Goal: Transaction & Acquisition: Purchase product/service

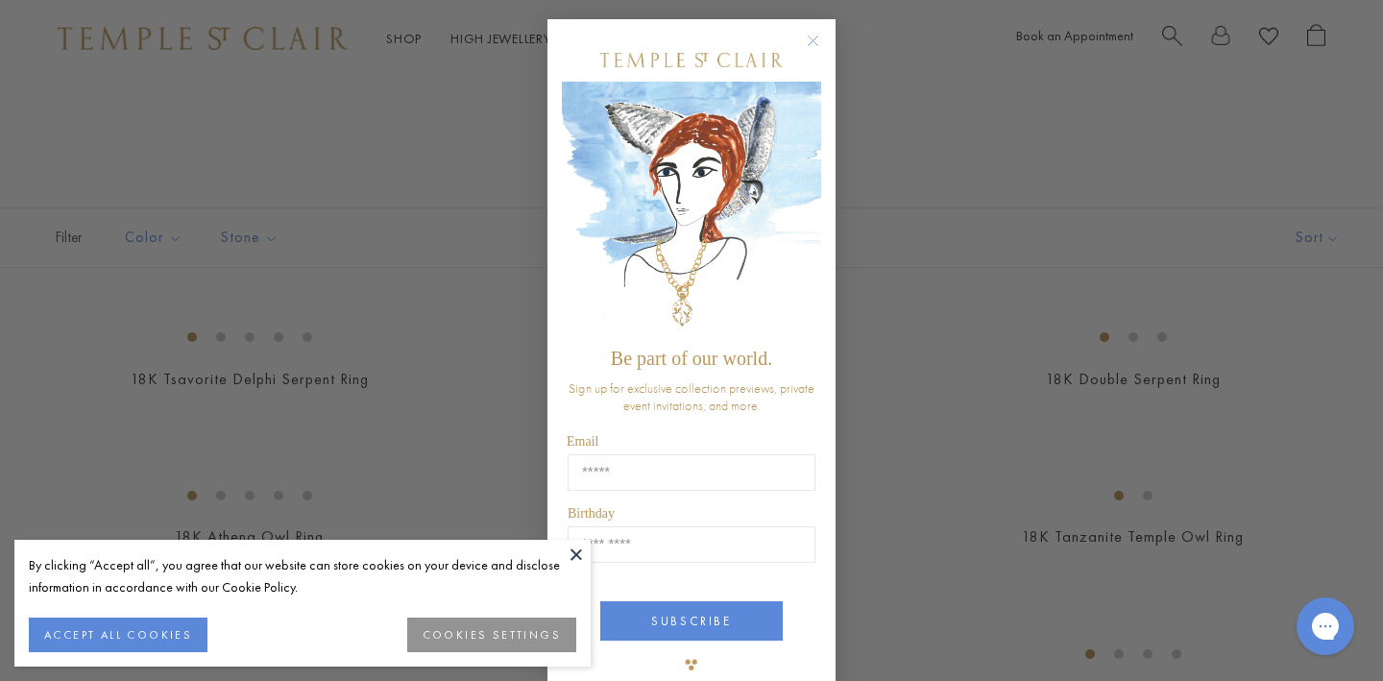
click at [820, 42] on circle "Close dialog" at bounding box center [813, 41] width 23 height 23
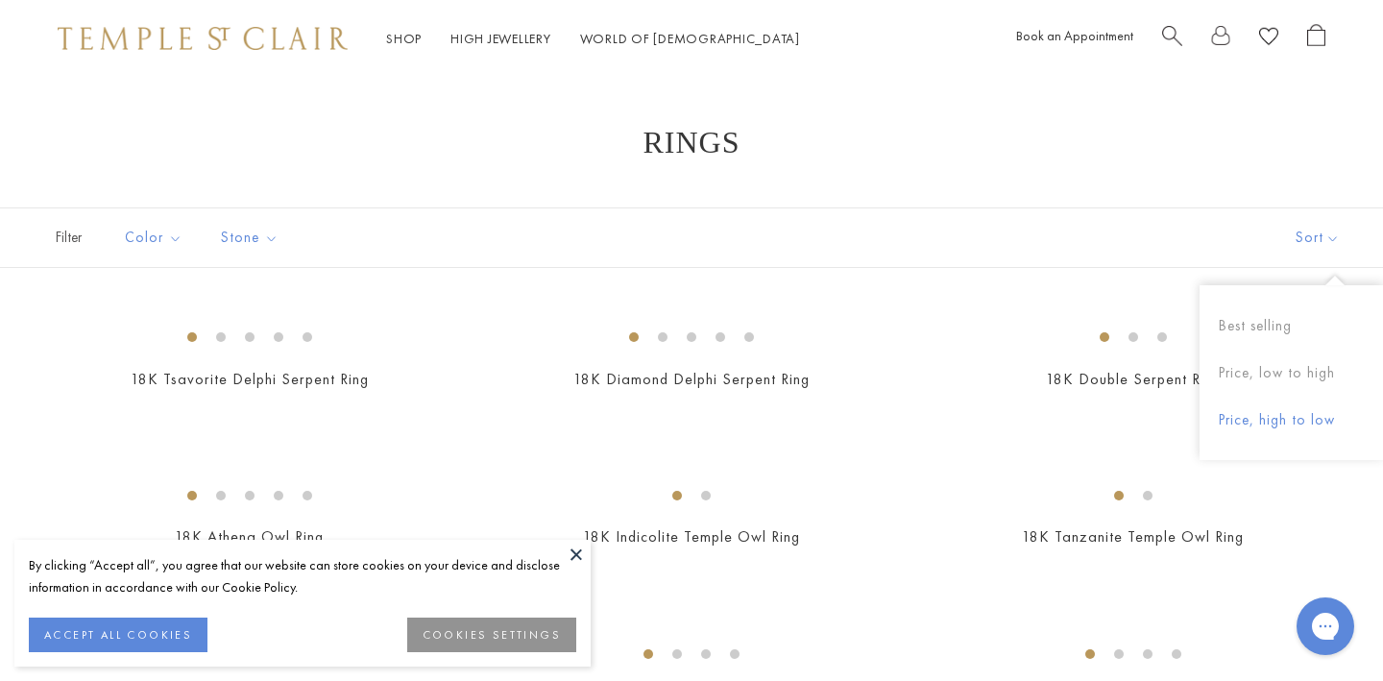
click at [1306, 421] on button "Price, high to low" at bounding box center [1292, 420] width 184 height 47
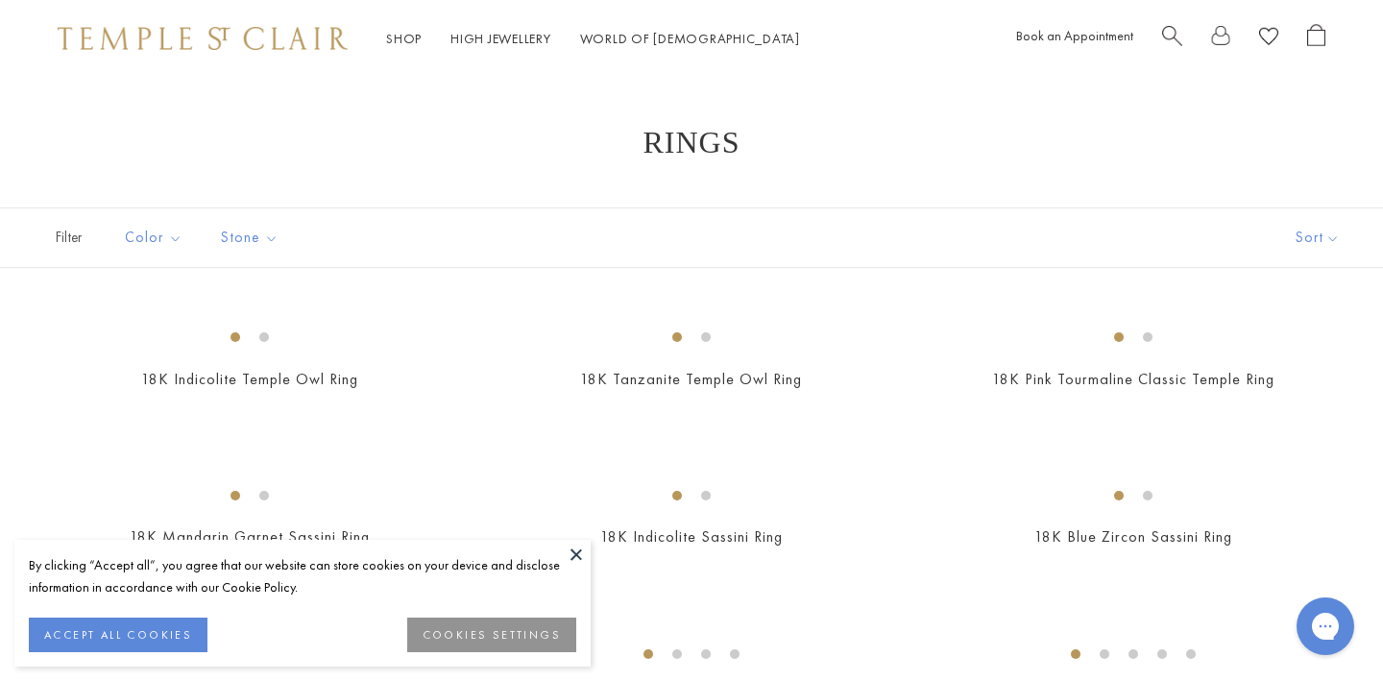
click at [582, 549] on button at bounding box center [576, 554] width 29 height 29
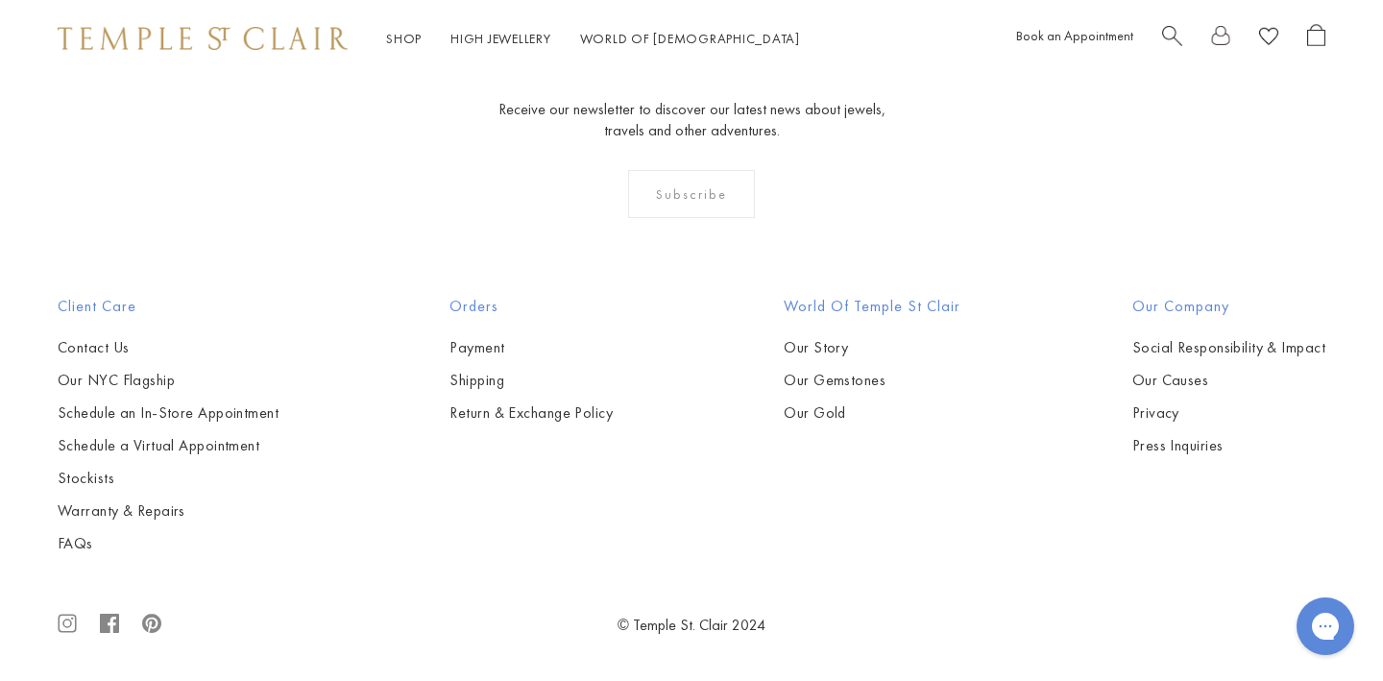
scroll to position [6545, 0]
click at [1304, 242] on button "Price, low to high" at bounding box center [1292, 242] width 184 height 47
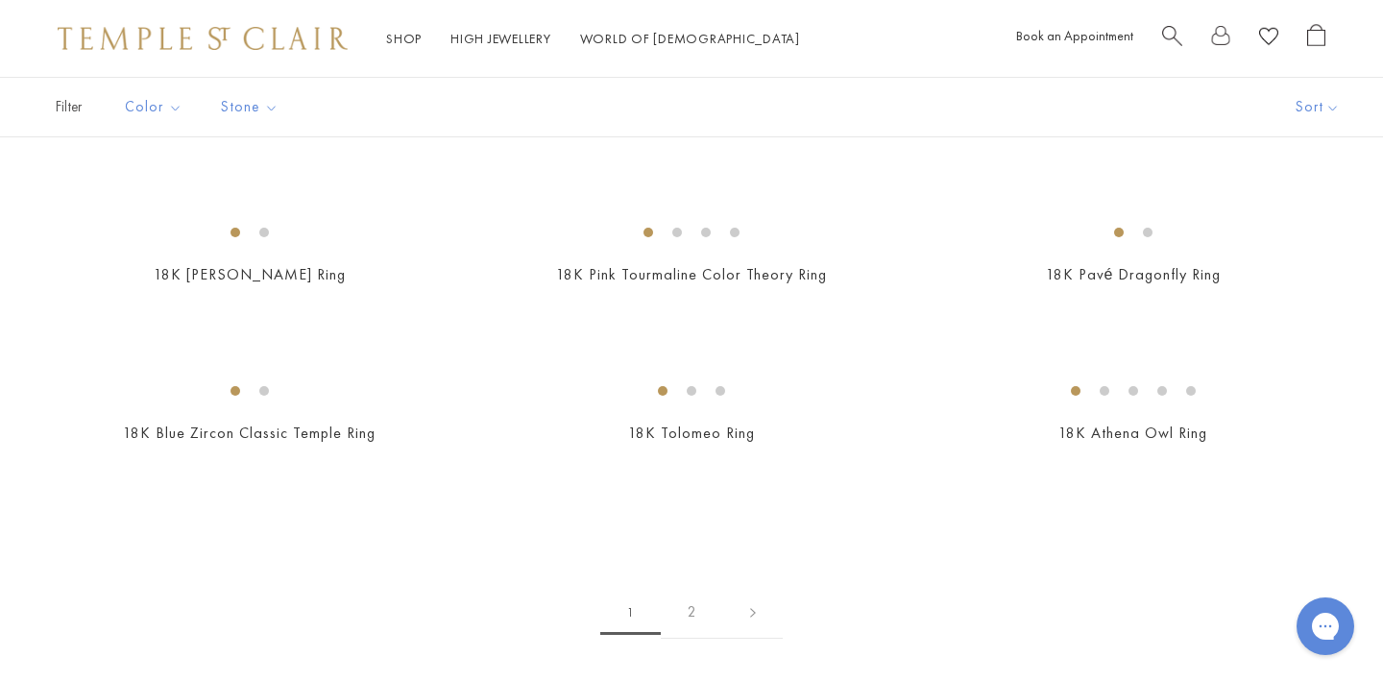
scroll to position [2233, 0]
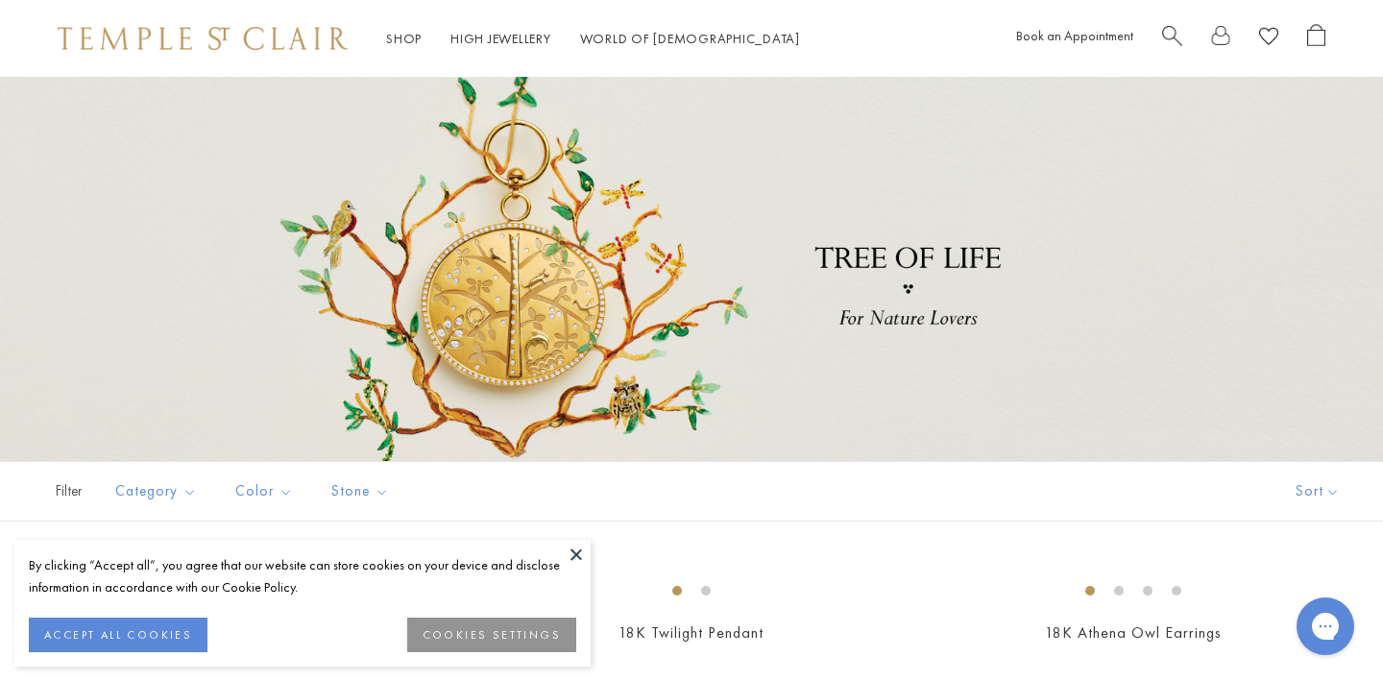
click at [521, 631] on button "COOKIES SETTINGS" at bounding box center [491, 635] width 169 height 35
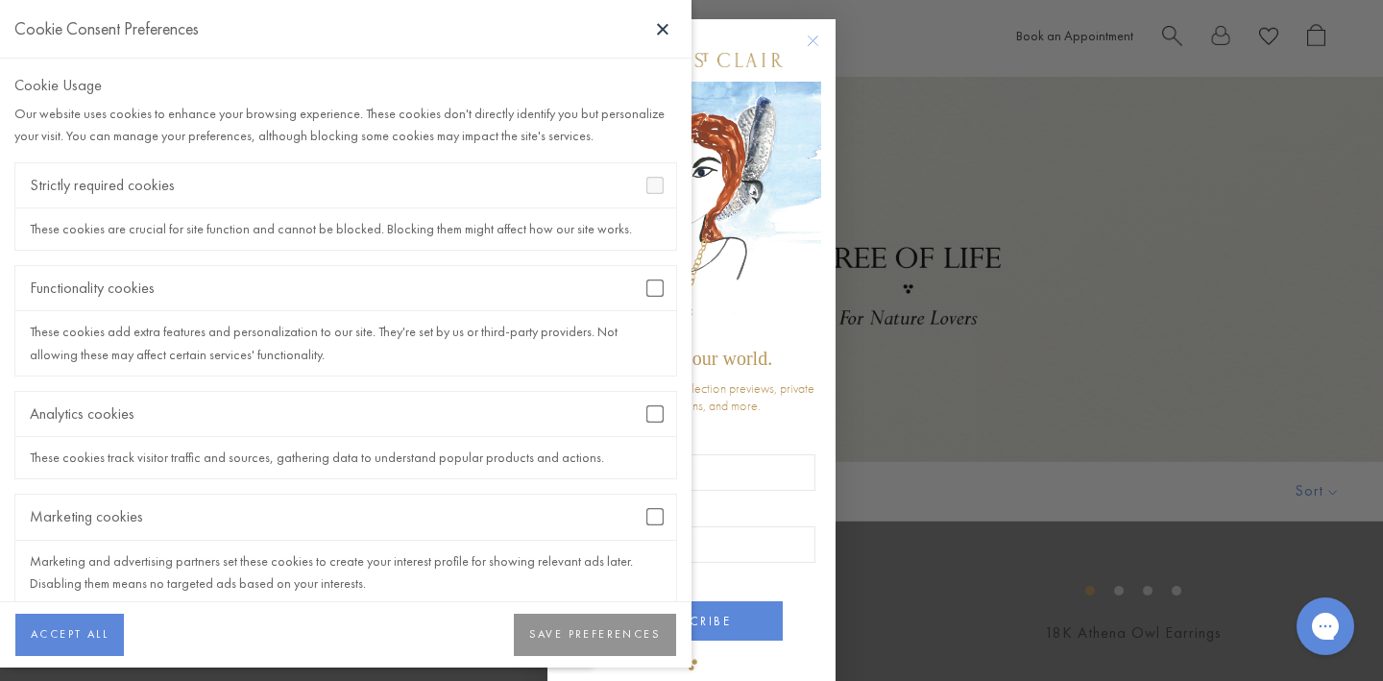
click at [602, 636] on button "SAVE PREFERENCES" at bounding box center [595, 635] width 162 height 42
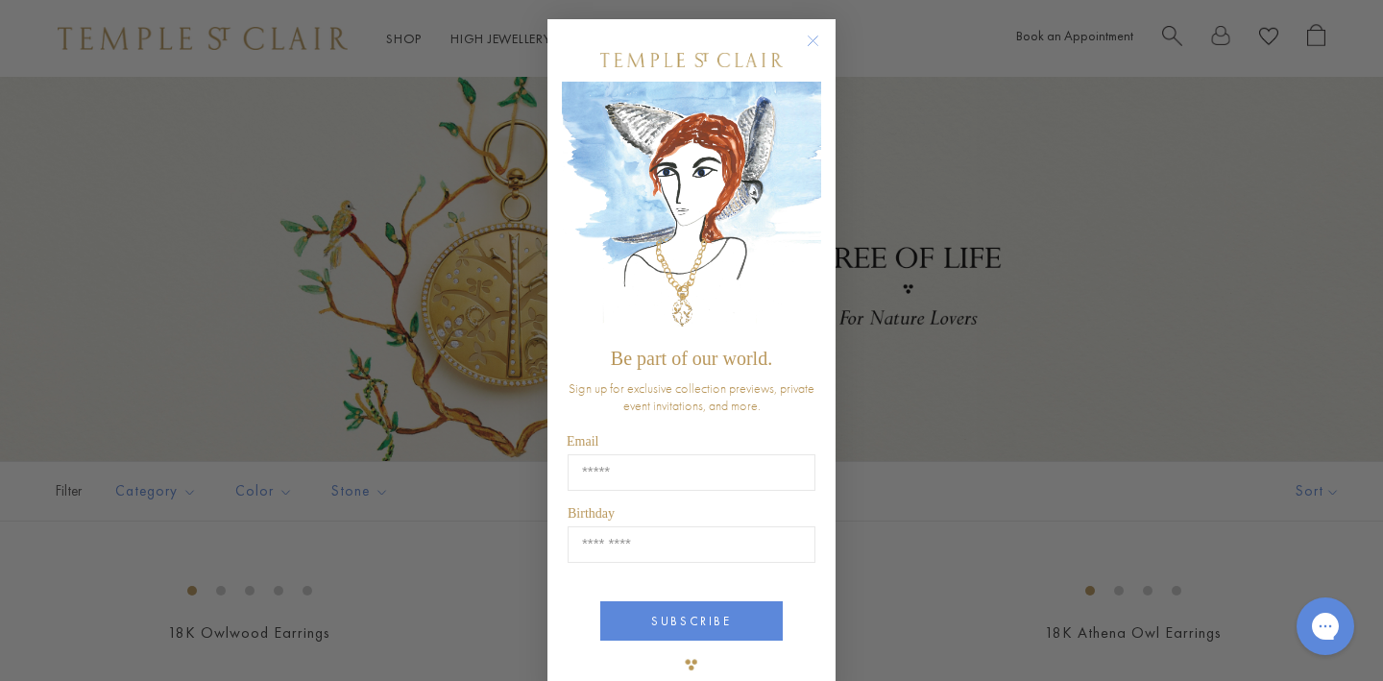
click at [820, 40] on circle "Close dialog" at bounding box center [813, 41] width 23 height 23
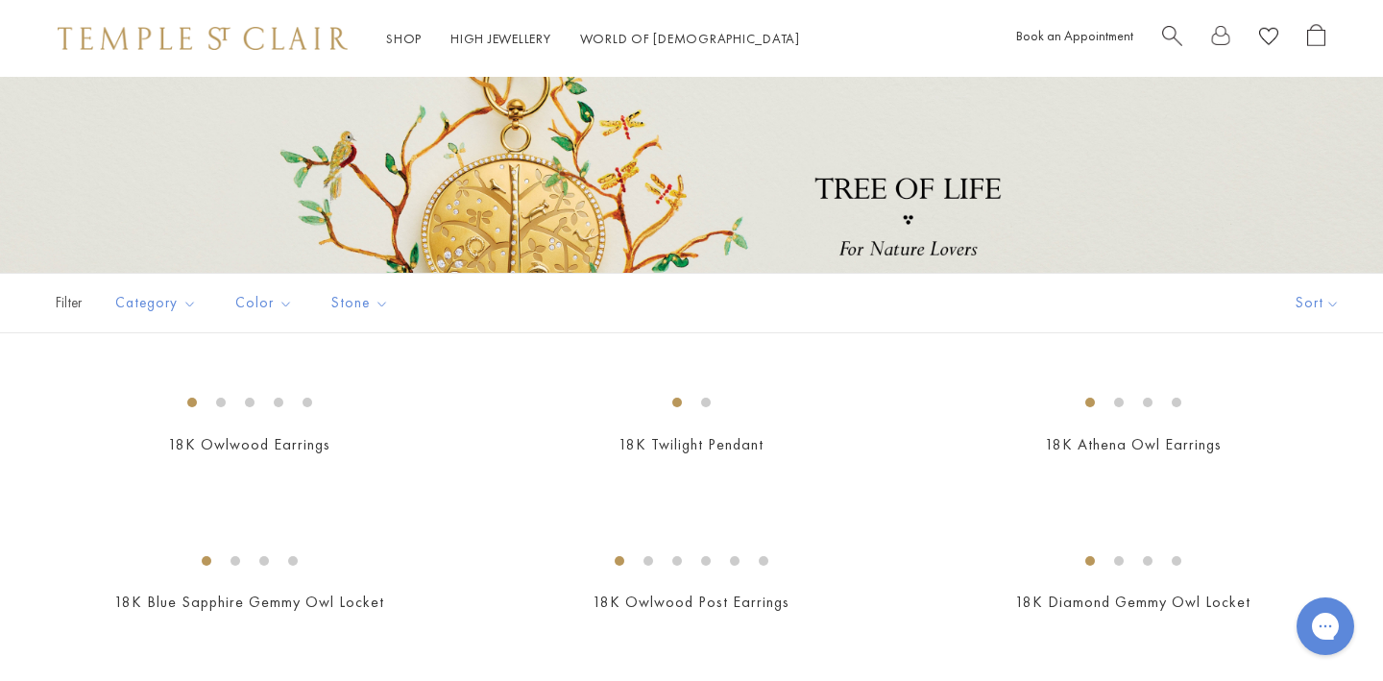
scroll to position [189, 0]
click at [1293, 306] on button "Sort" at bounding box center [1318, 302] width 131 height 59
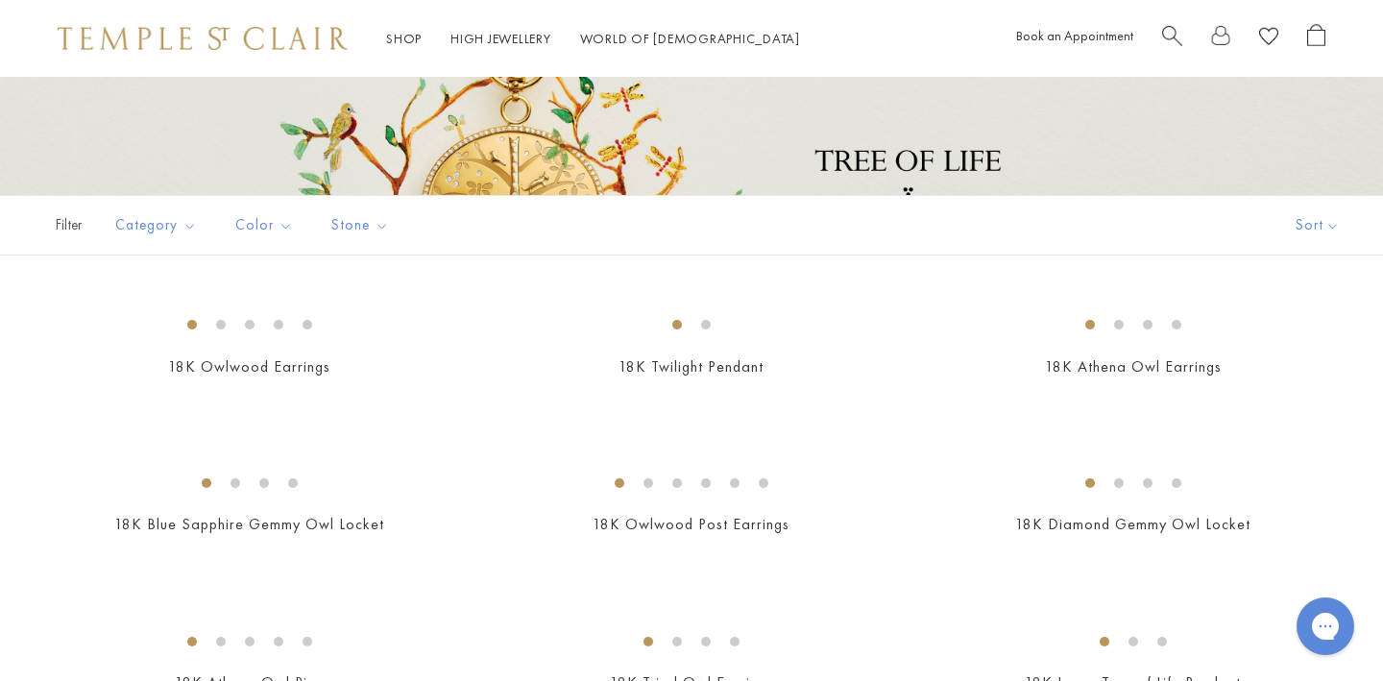
scroll to position [268, 0]
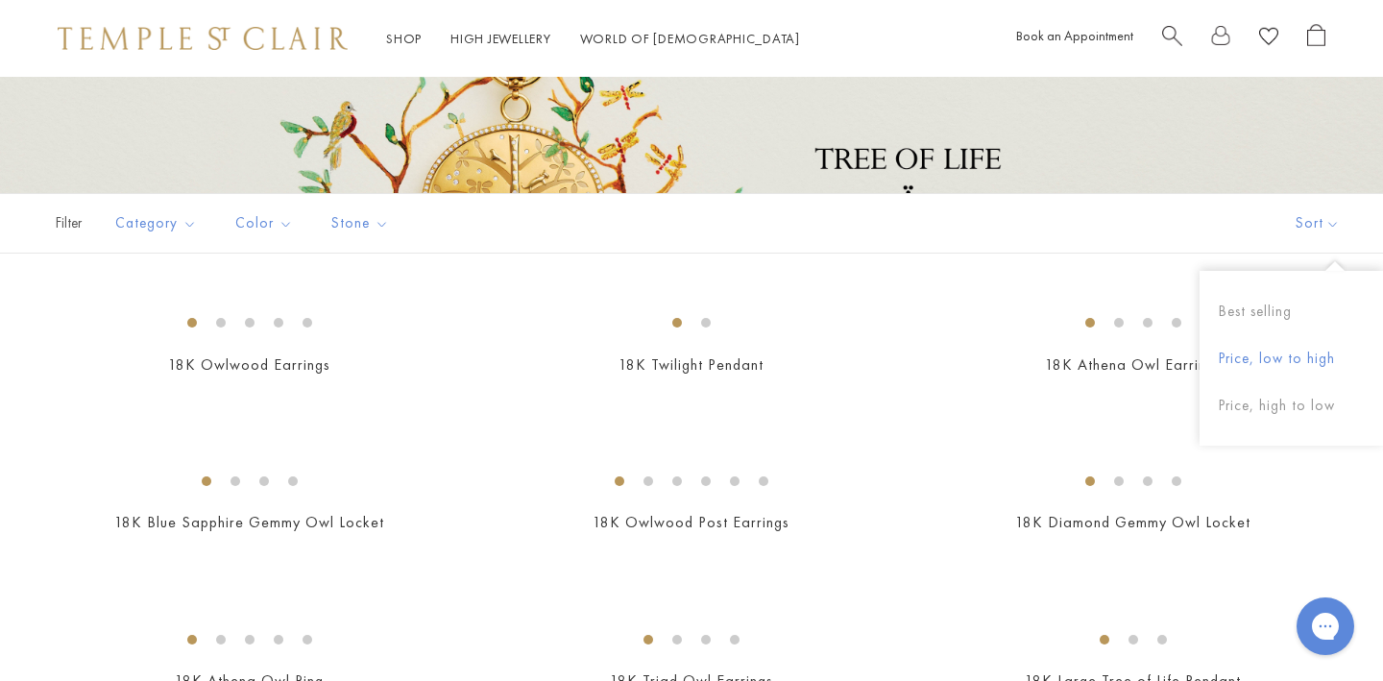
click at [1316, 368] on button "Price, low to high" at bounding box center [1292, 358] width 184 height 47
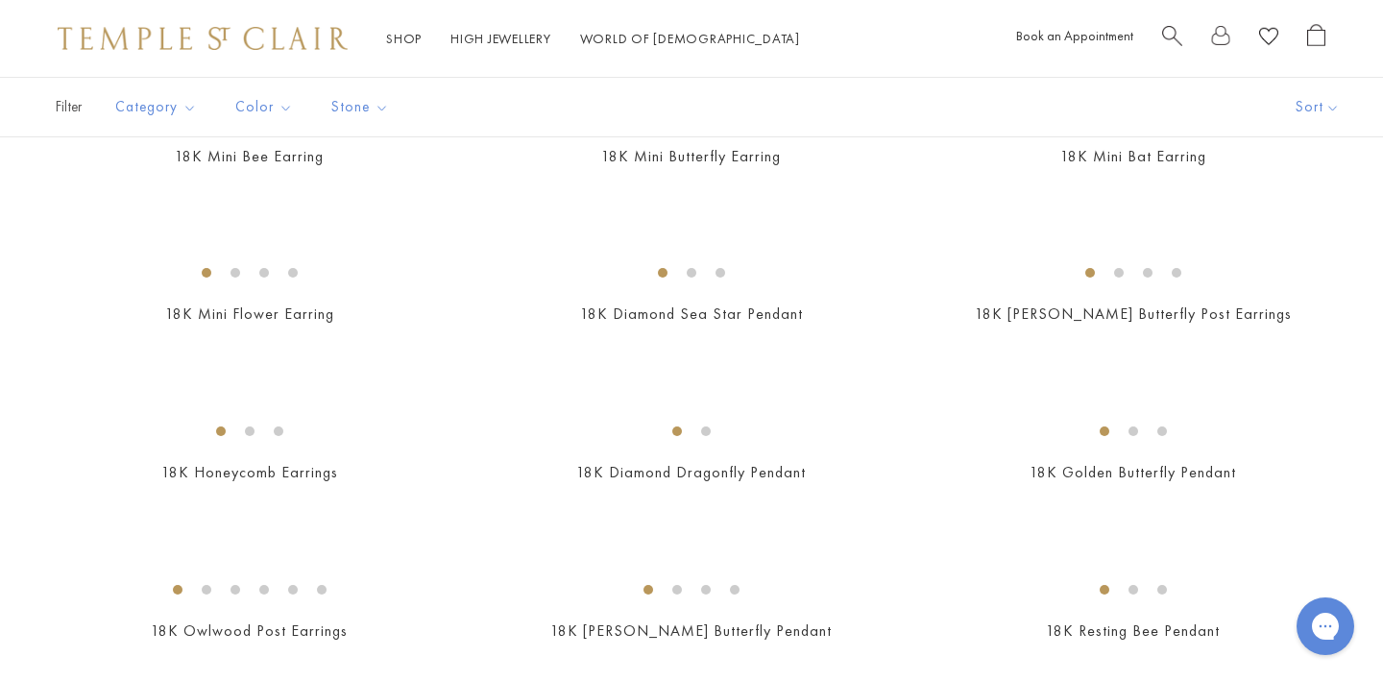
scroll to position [484, 0]
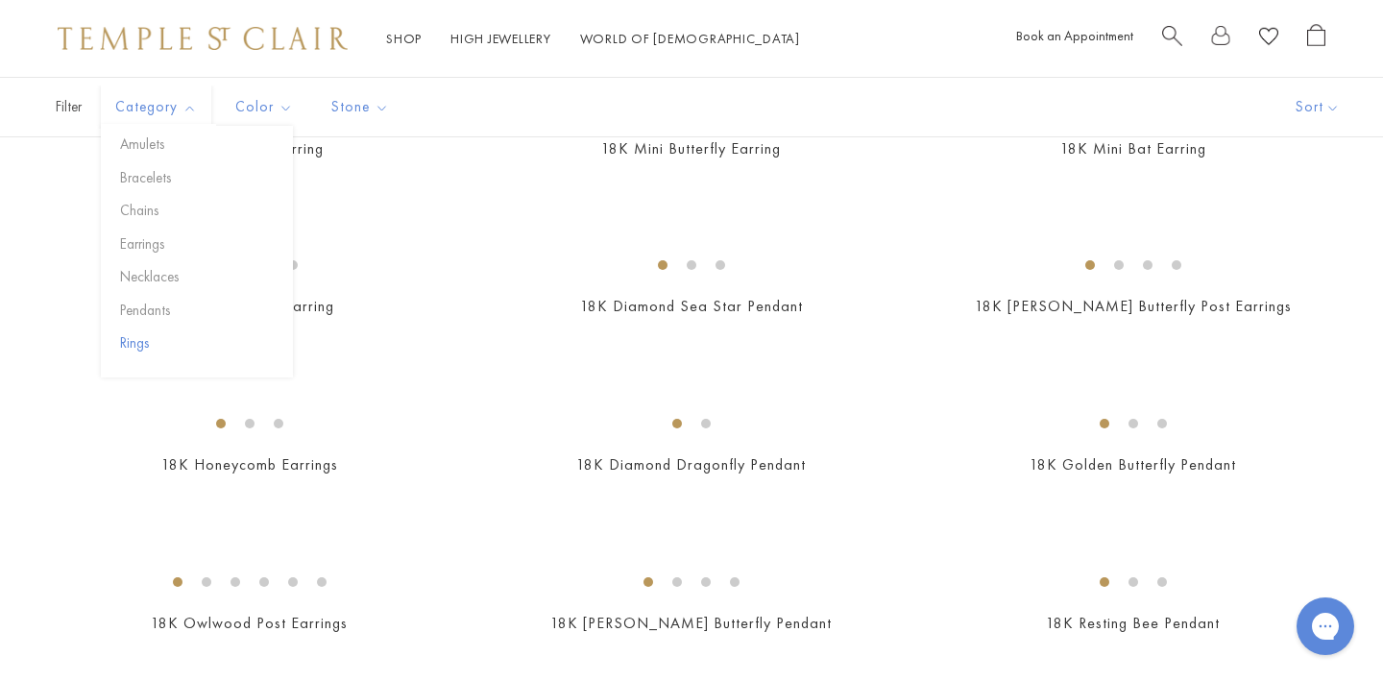
click at [145, 352] on button "Rings" at bounding box center [204, 343] width 178 height 22
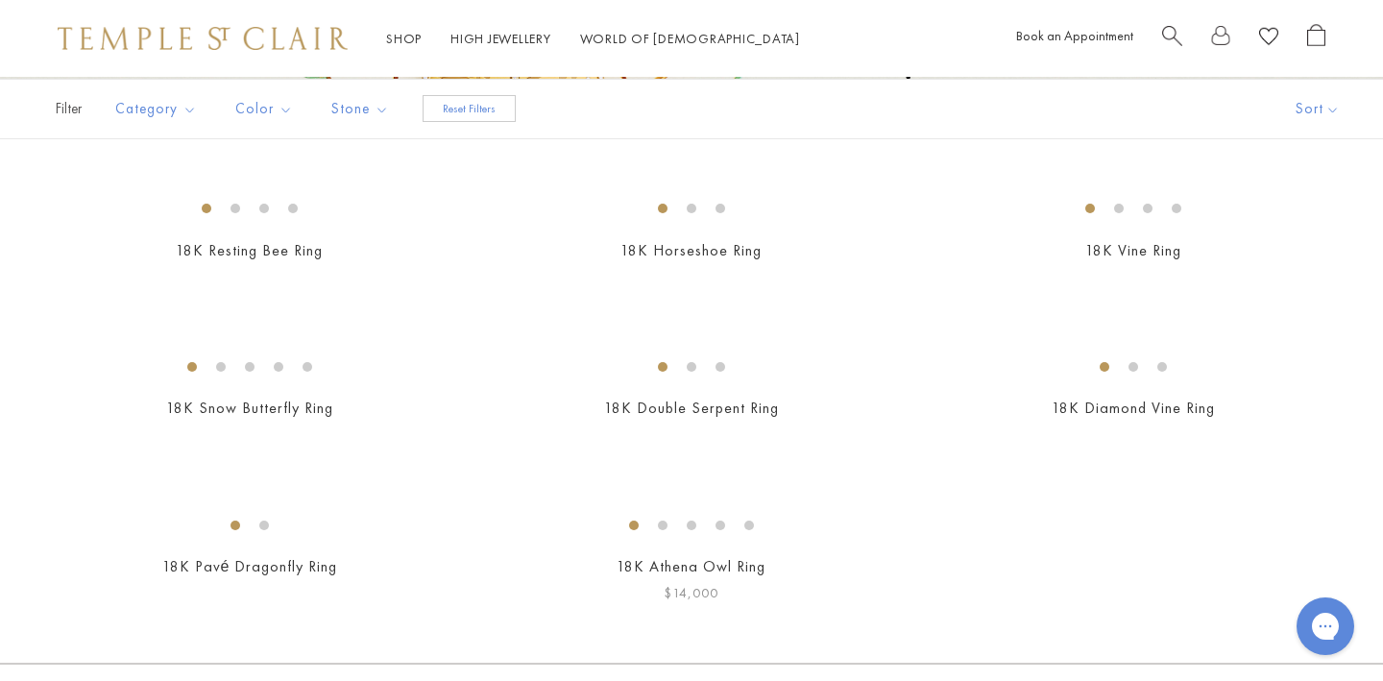
scroll to position [408, 0]
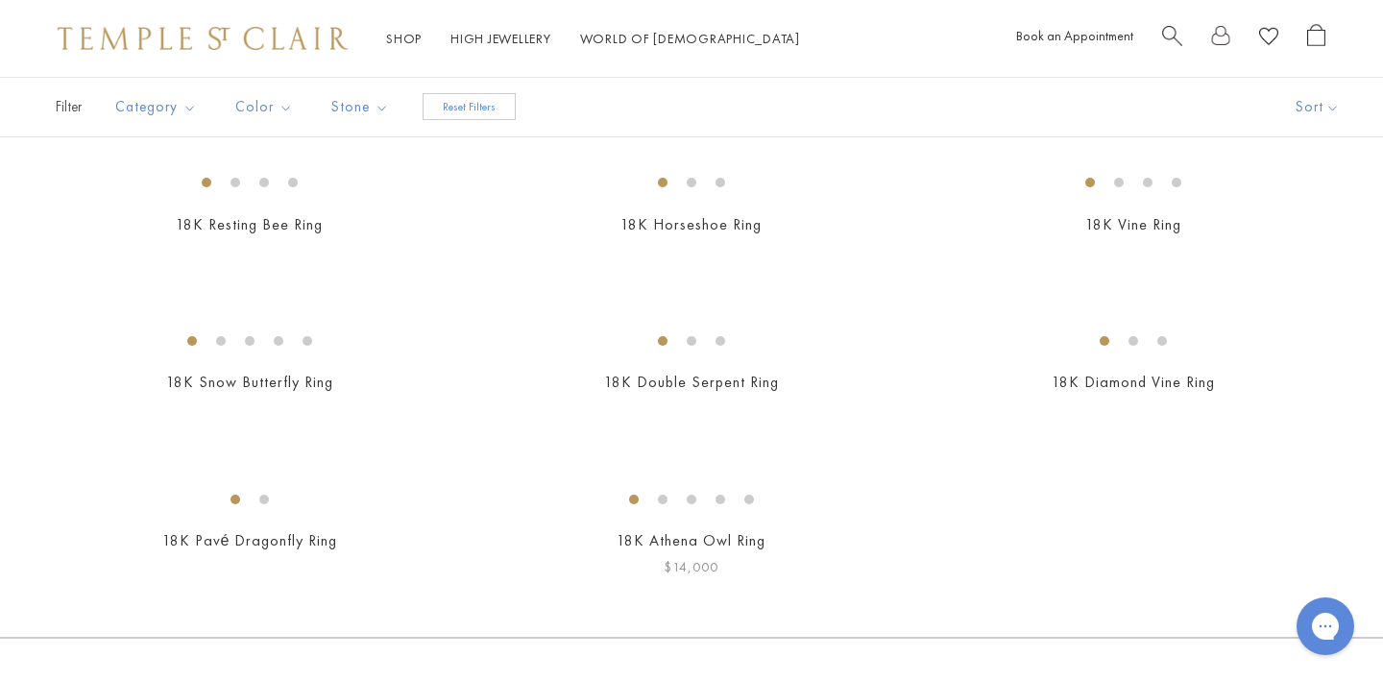
click at [0, 0] on img at bounding box center [0, 0] width 0 height 0
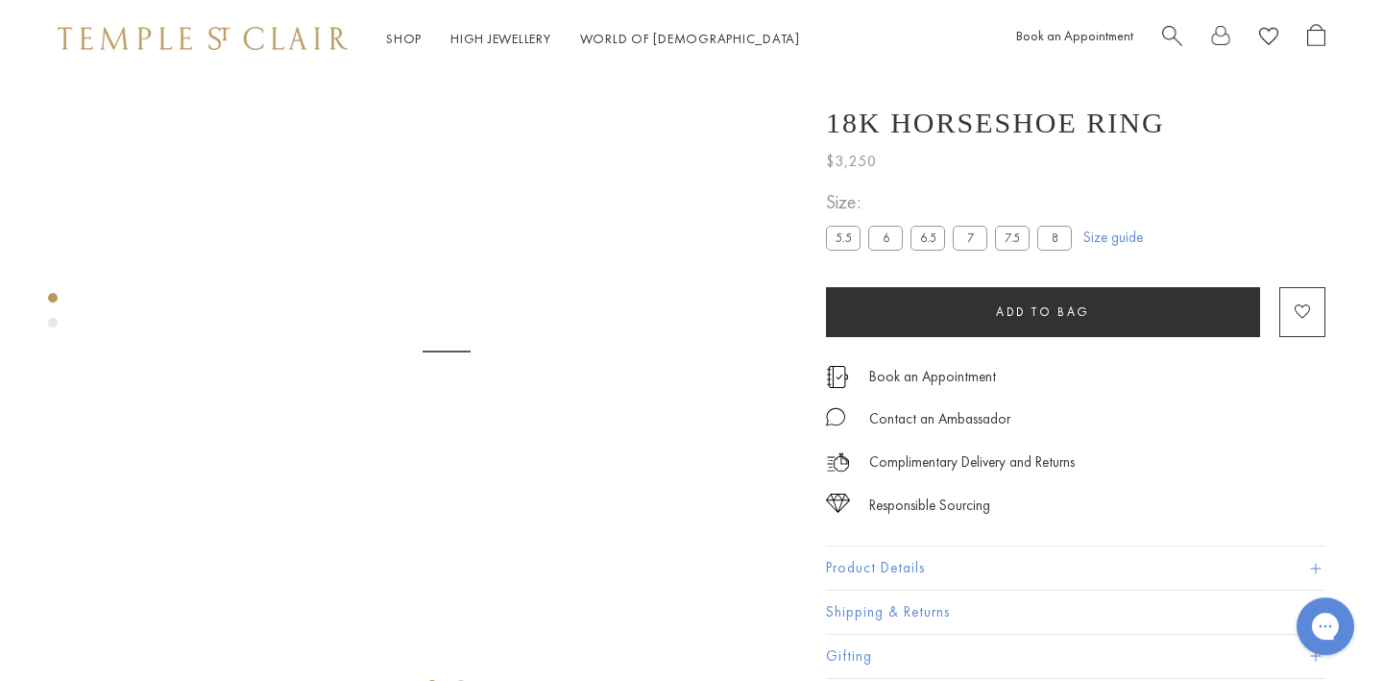
scroll to position [77, 0]
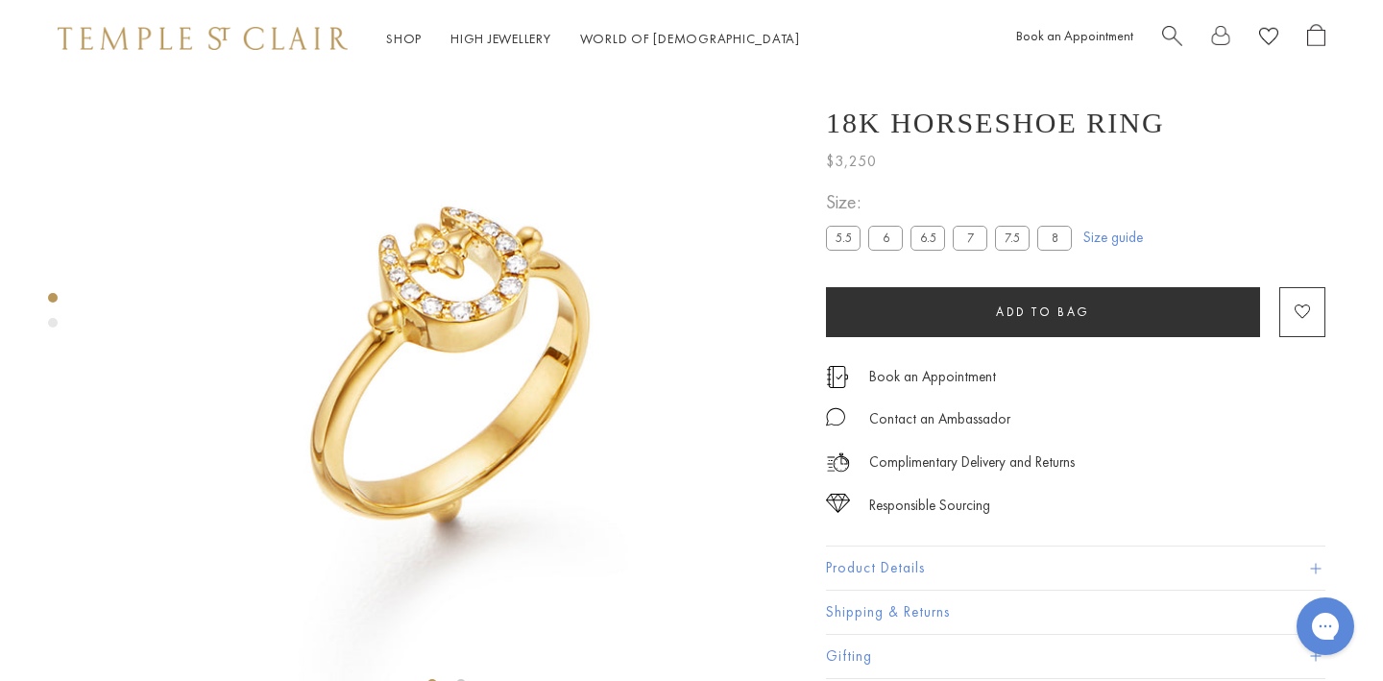
click at [895, 239] on label "6" at bounding box center [886, 238] width 35 height 24
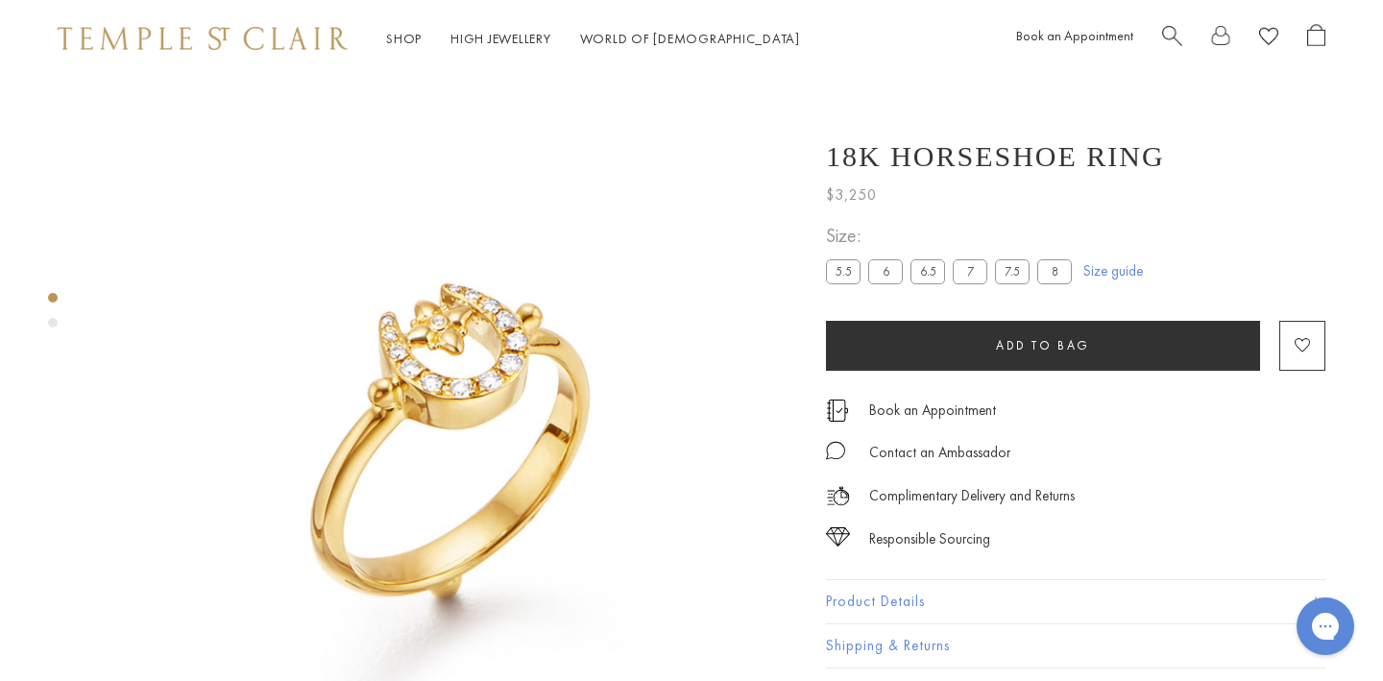
click at [893, 348] on button "Add to bag" at bounding box center [1043, 346] width 434 height 50
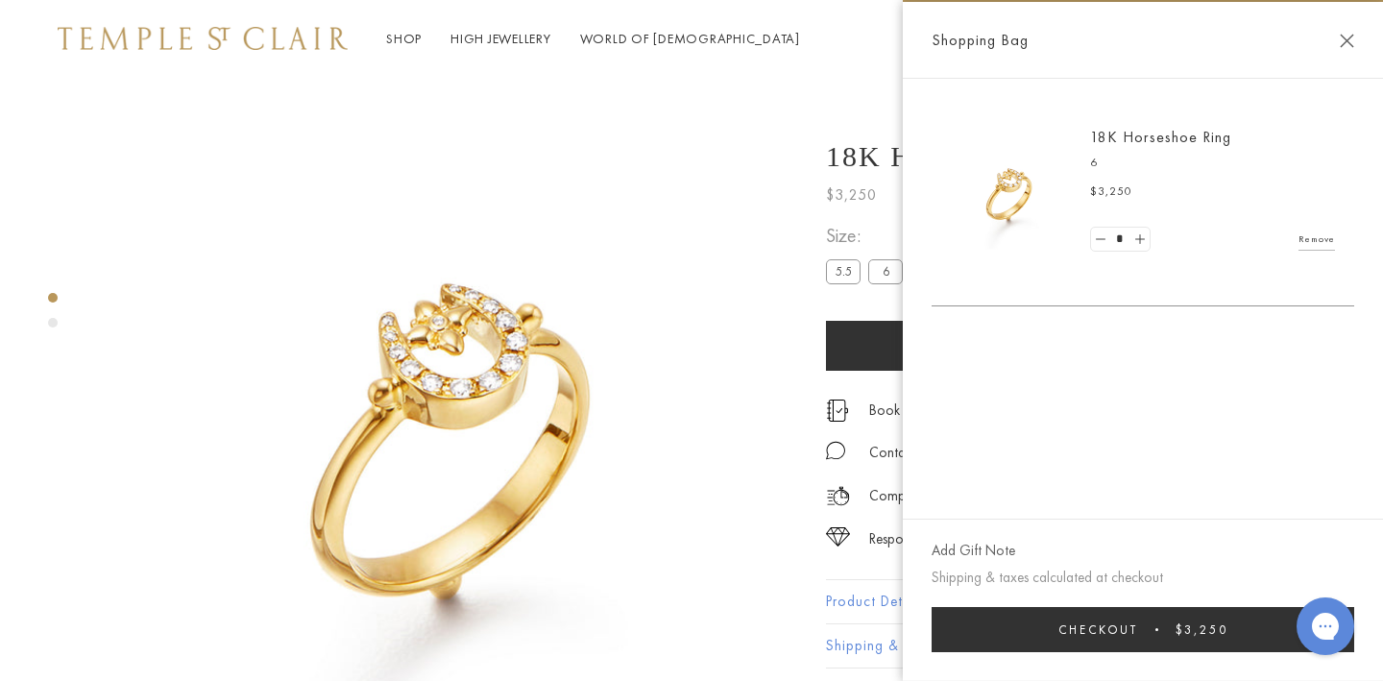
click at [373, 289] on link "Tree of Life" at bounding box center [441, 280] width 211 height 21
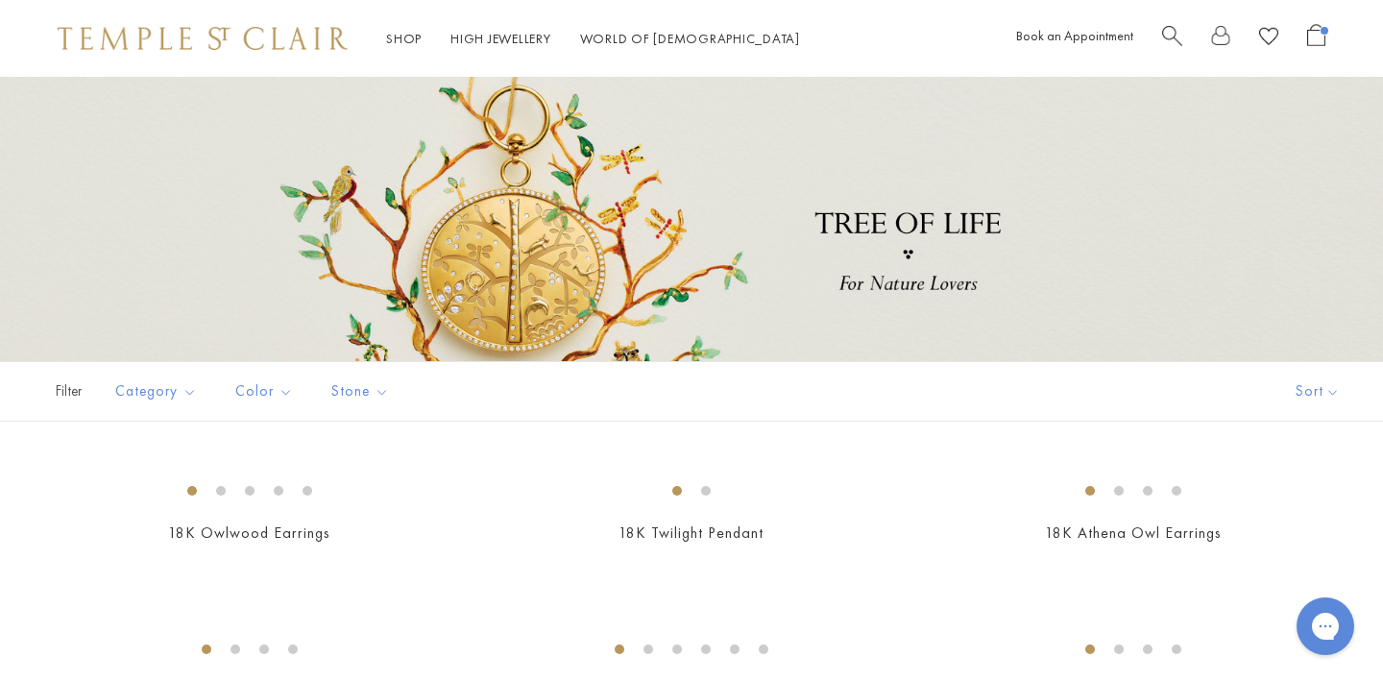
scroll to position [105, 0]
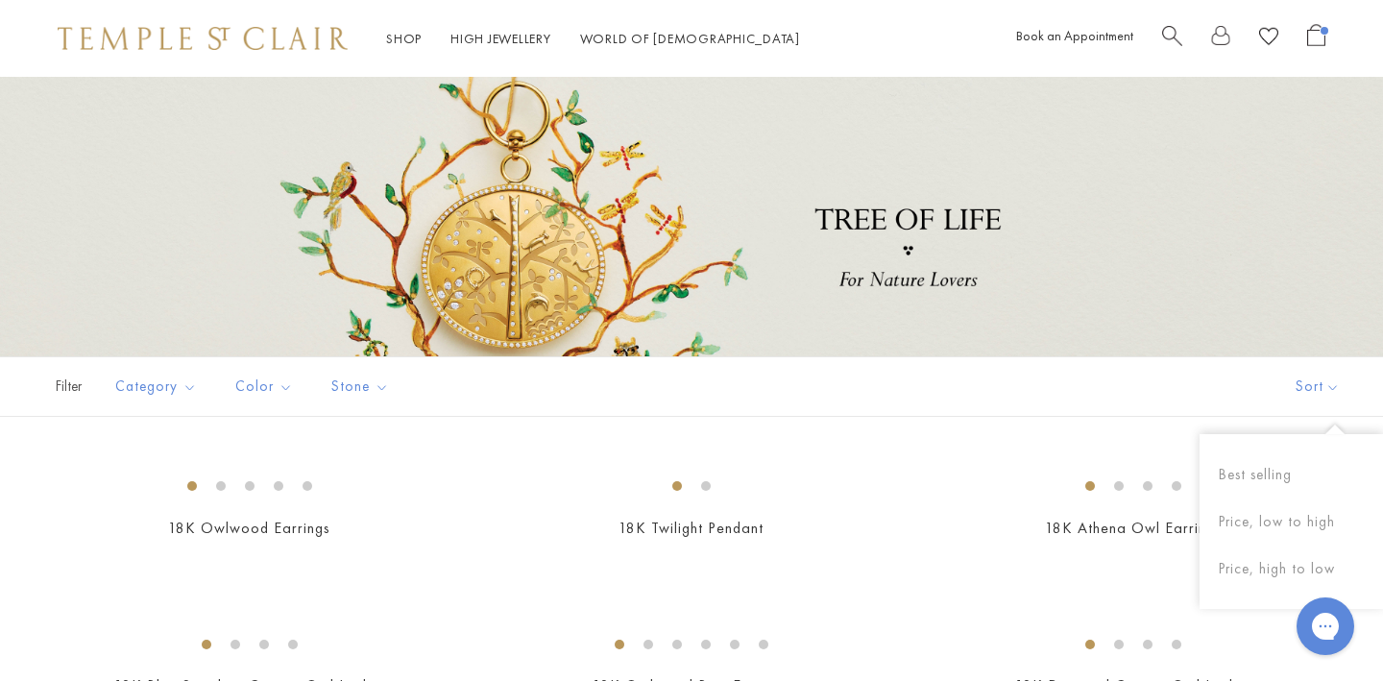
click at [1322, 389] on button "Sort" at bounding box center [1318, 386] width 131 height 59
click at [1277, 485] on button "Best selling" at bounding box center [1292, 475] width 184 height 47
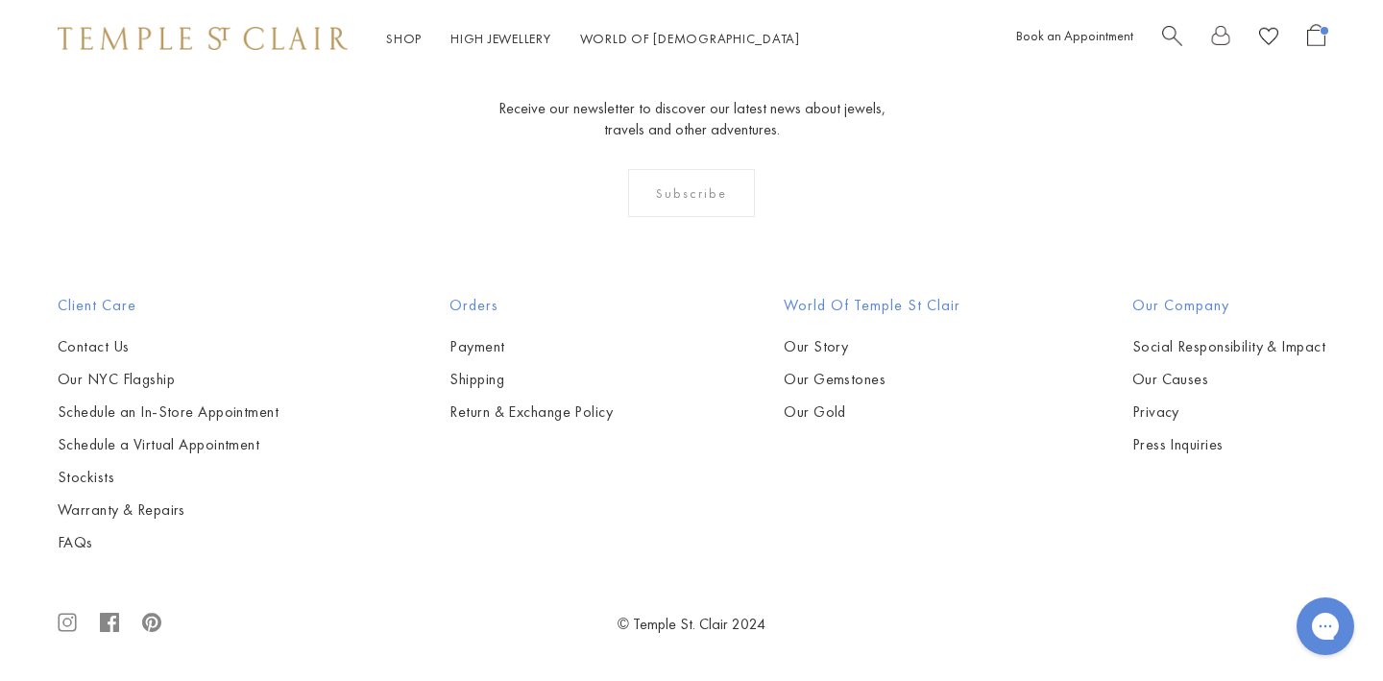
scroll to position [6487, 0]
click at [133, 205] on button "Rings" at bounding box center [204, 194] width 178 height 22
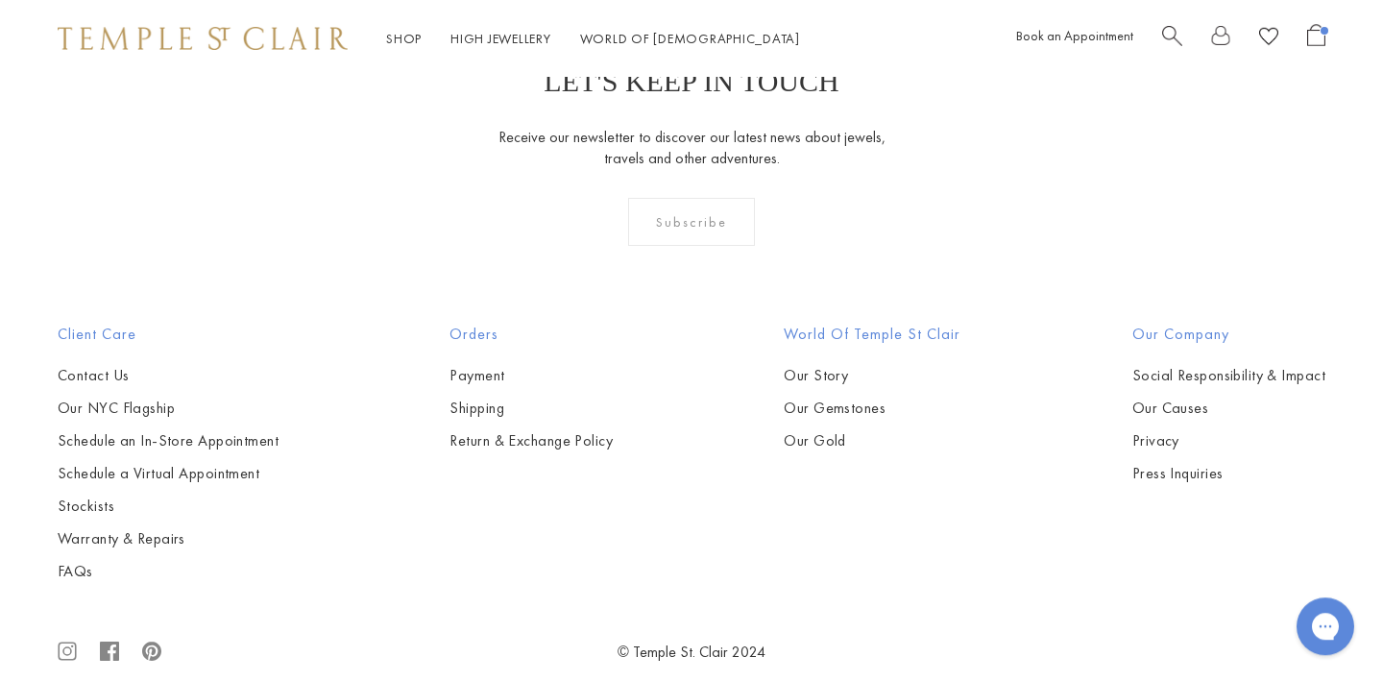
scroll to position [942, 0]
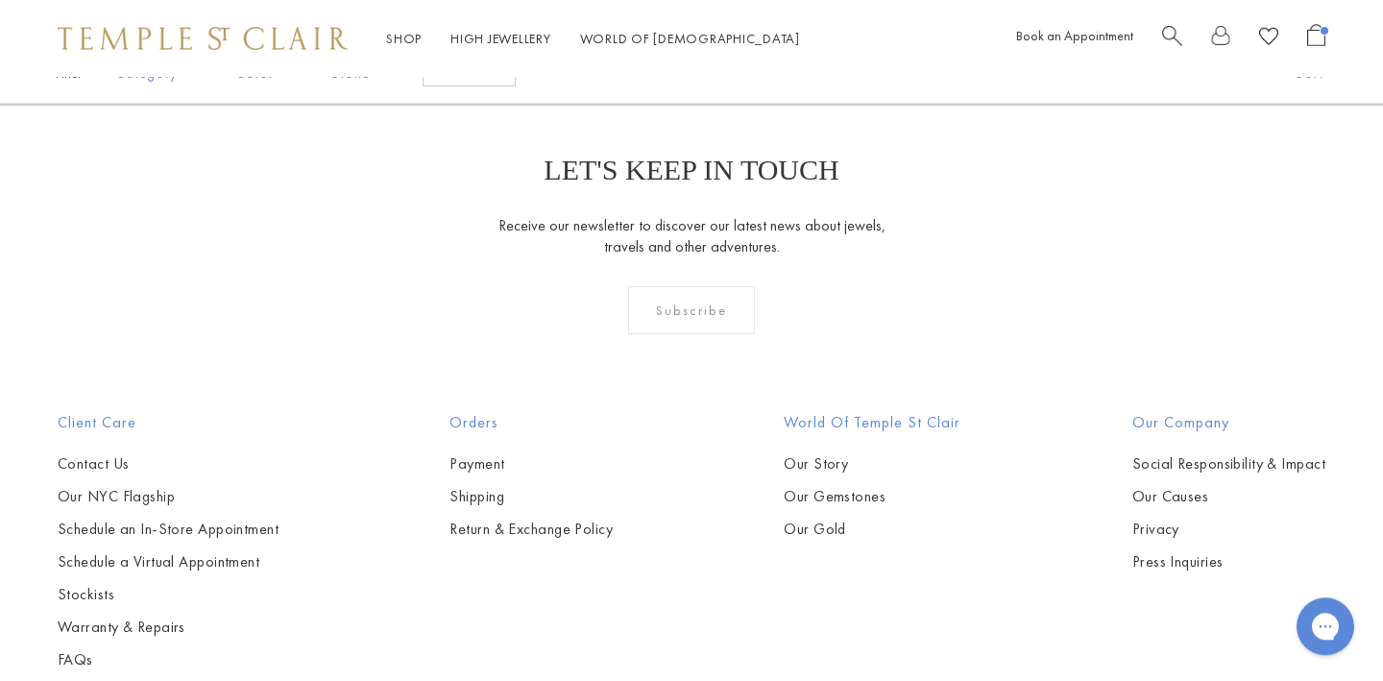
click at [0, 0] on img at bounding box center [0, 0] width 0 height 0
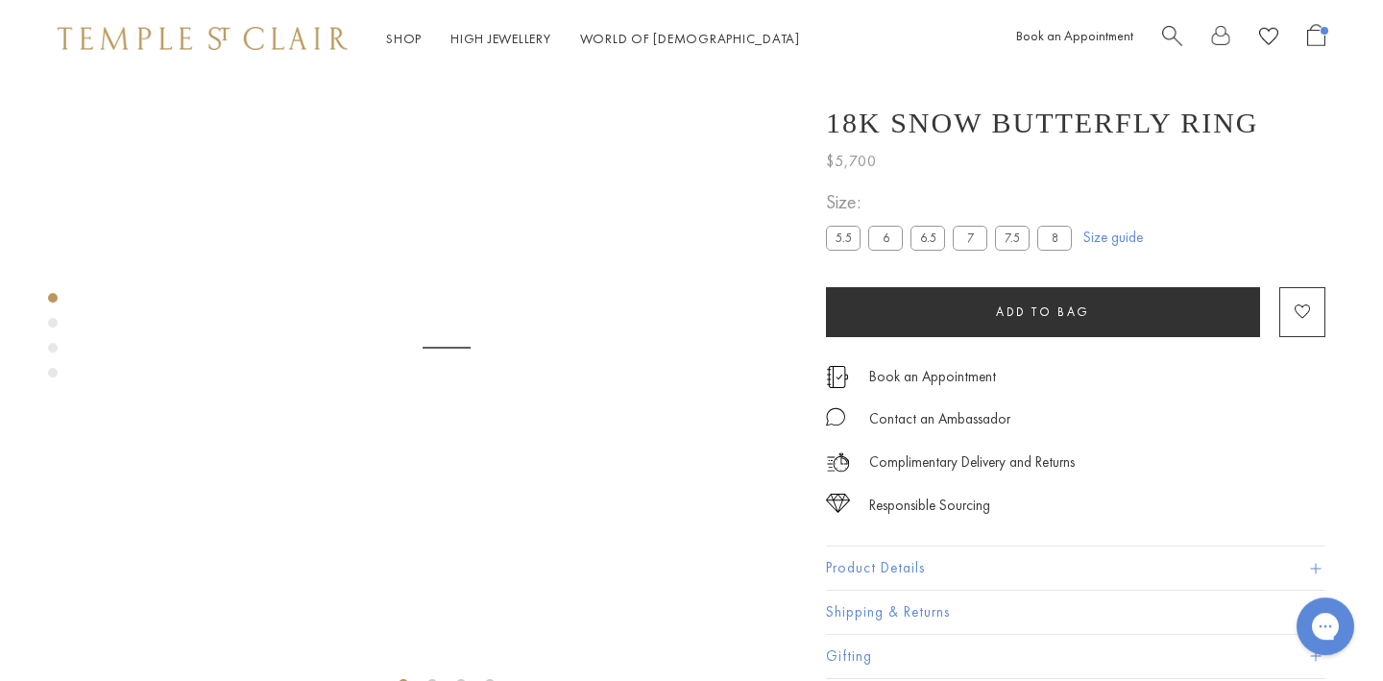
scroll to position [77, 0]
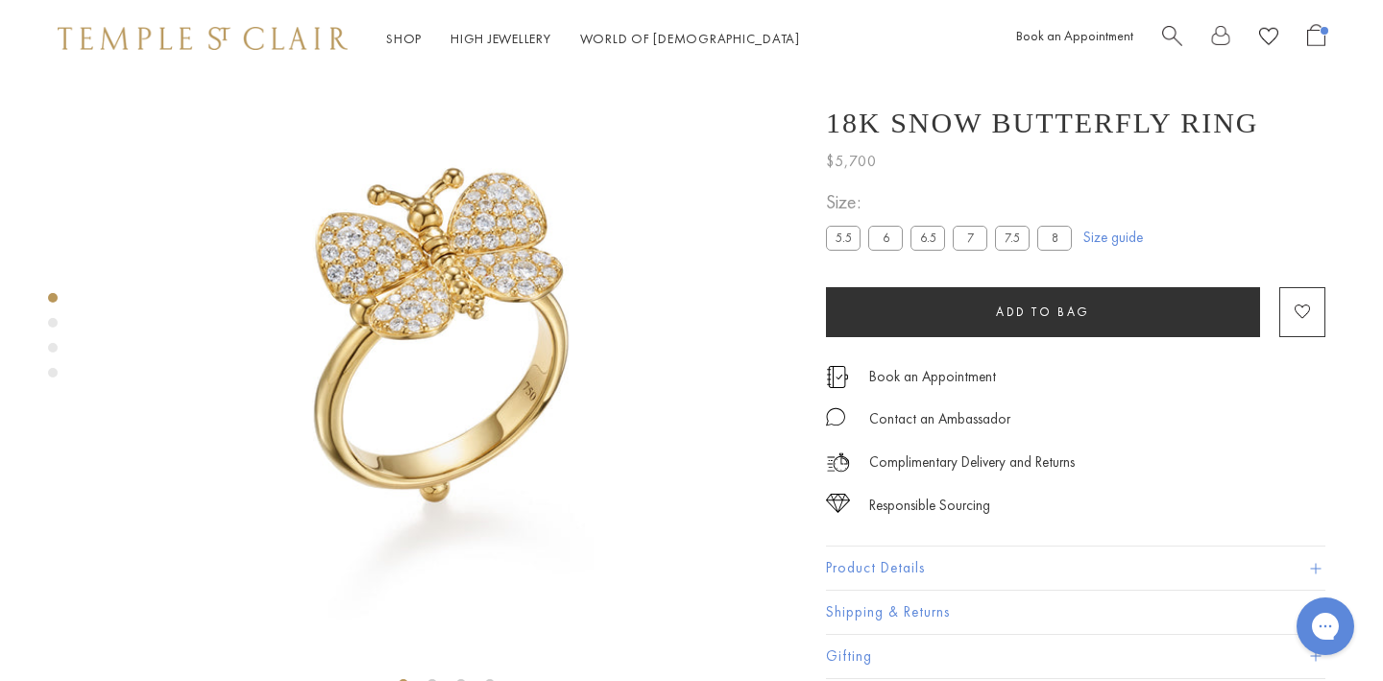
click at [879, 233] on label "6" at bounding box center [886, 238] width 35 height 24
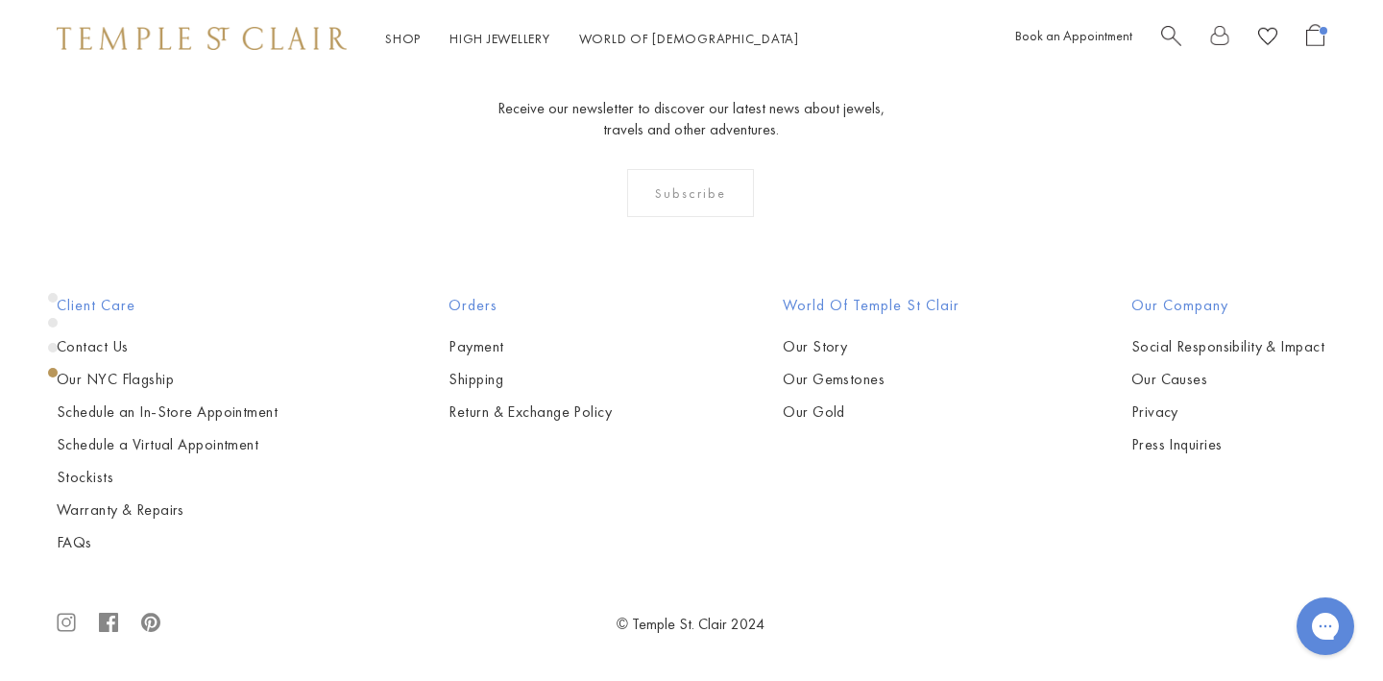
scroll to position [2230, 1]
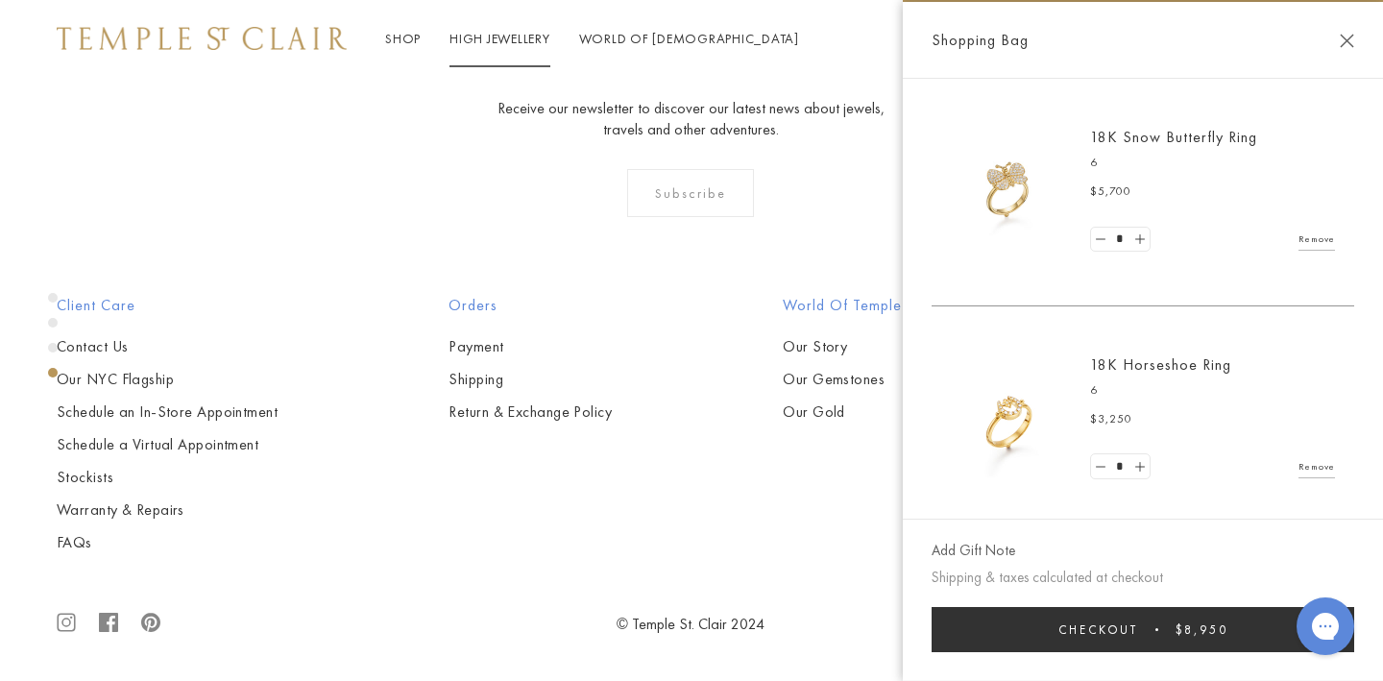
click at [467, 36] on link "High Jewellery High Jewellery" at bounding box center [500, 38] width 101 height 17
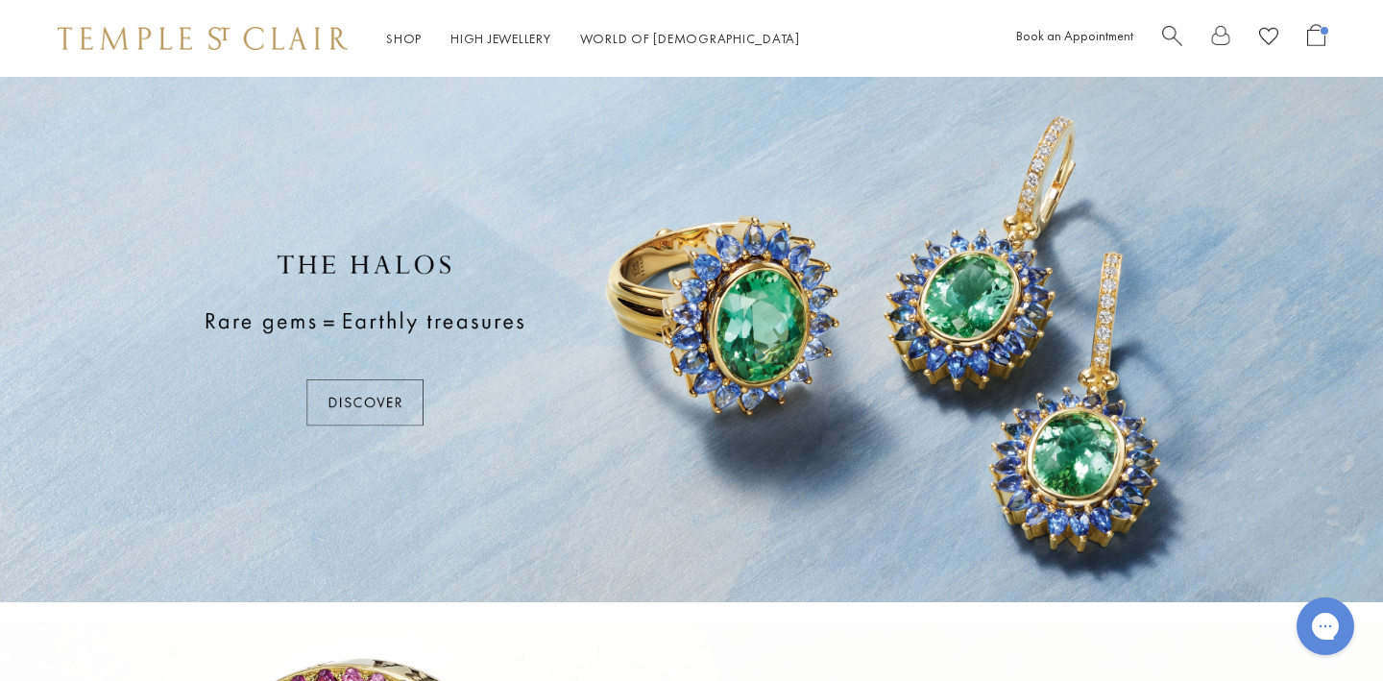
click at [378, 399] on div at bounding box center [691, 340] width 1383 height 526
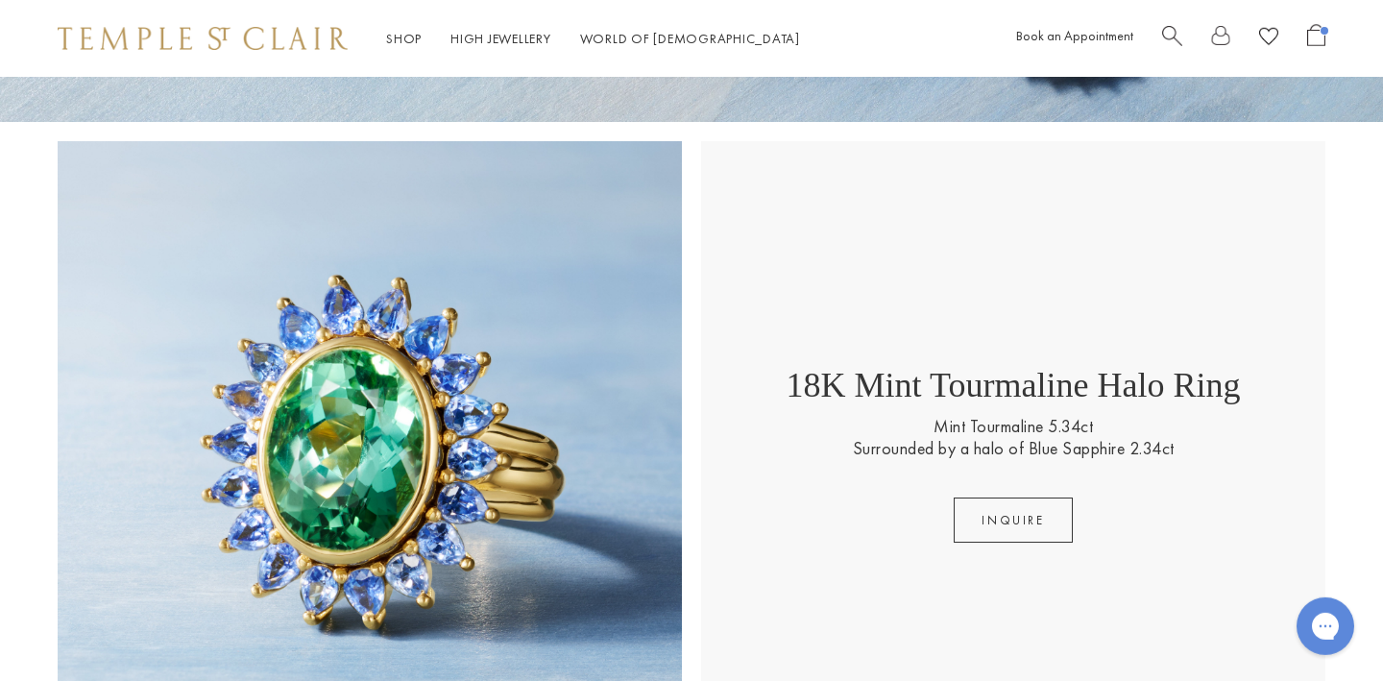
scroll to position [642, 0]
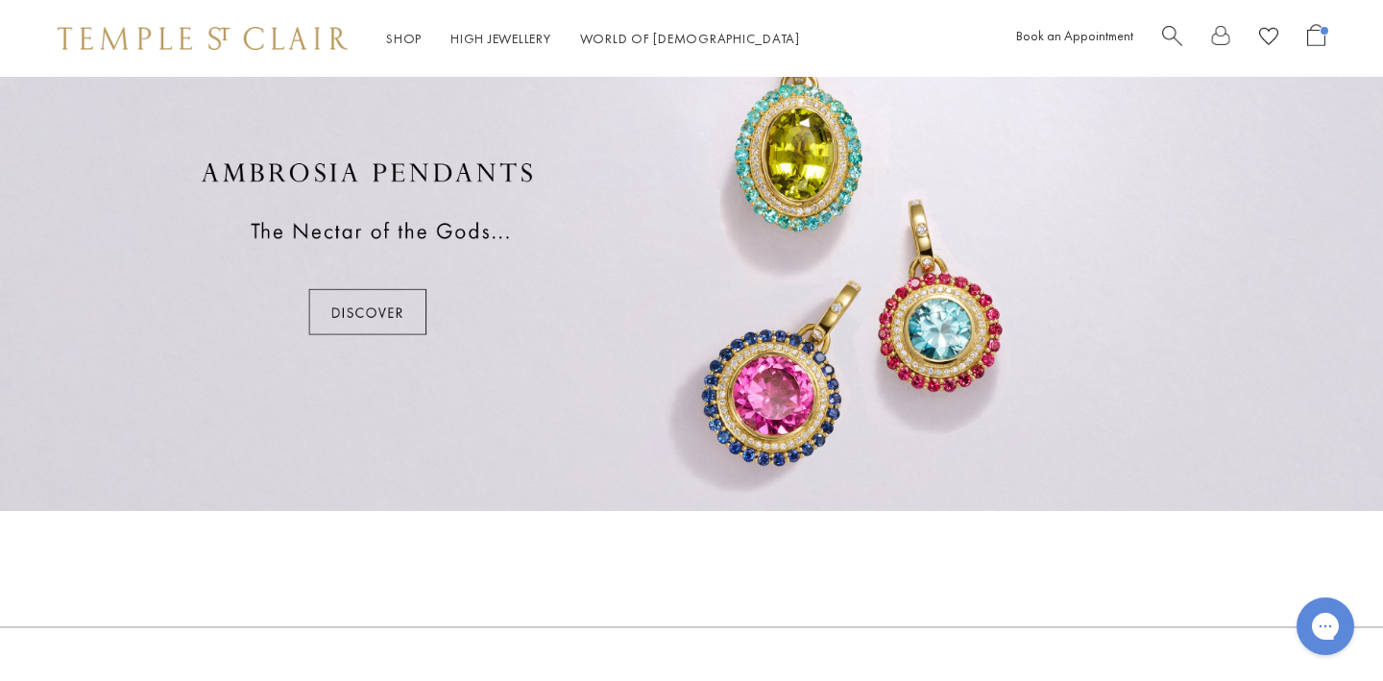
scroll to position [1224, 0]
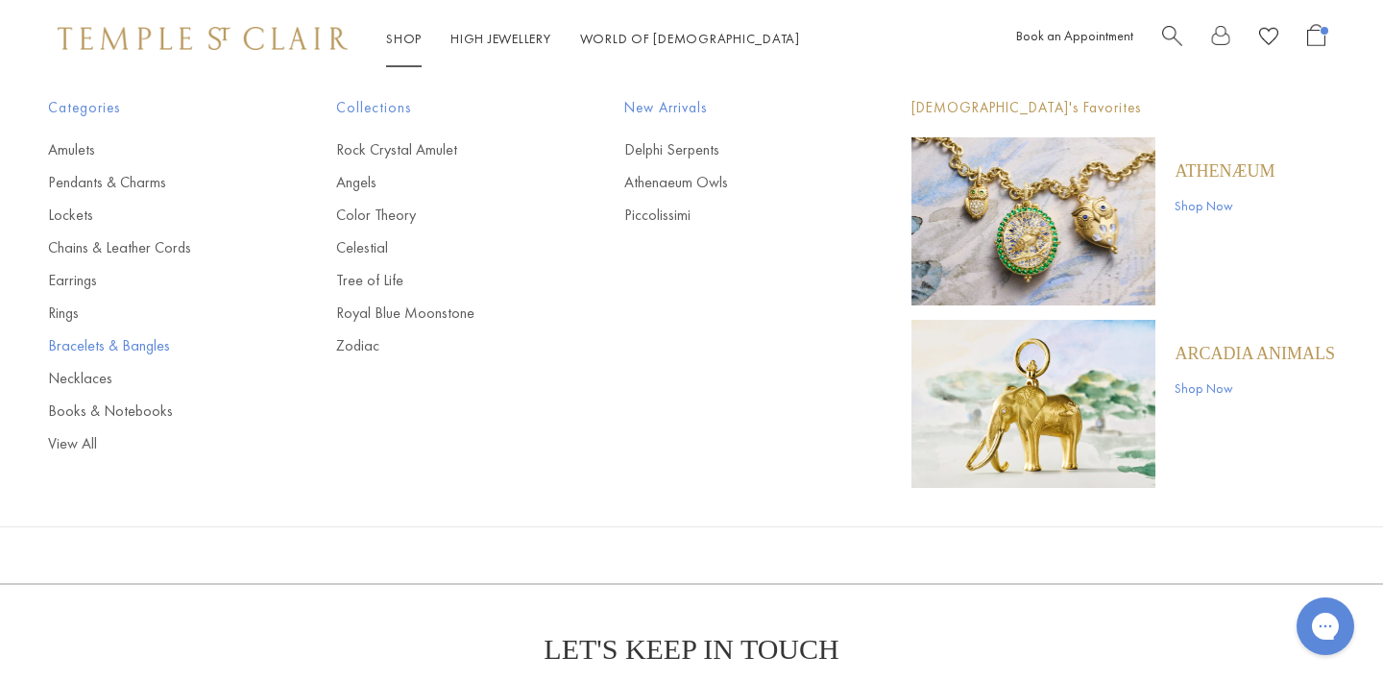
click at [75, 351] on link "Bracelets & Bangles" at bounding box center [153, 345] width 211 height 21
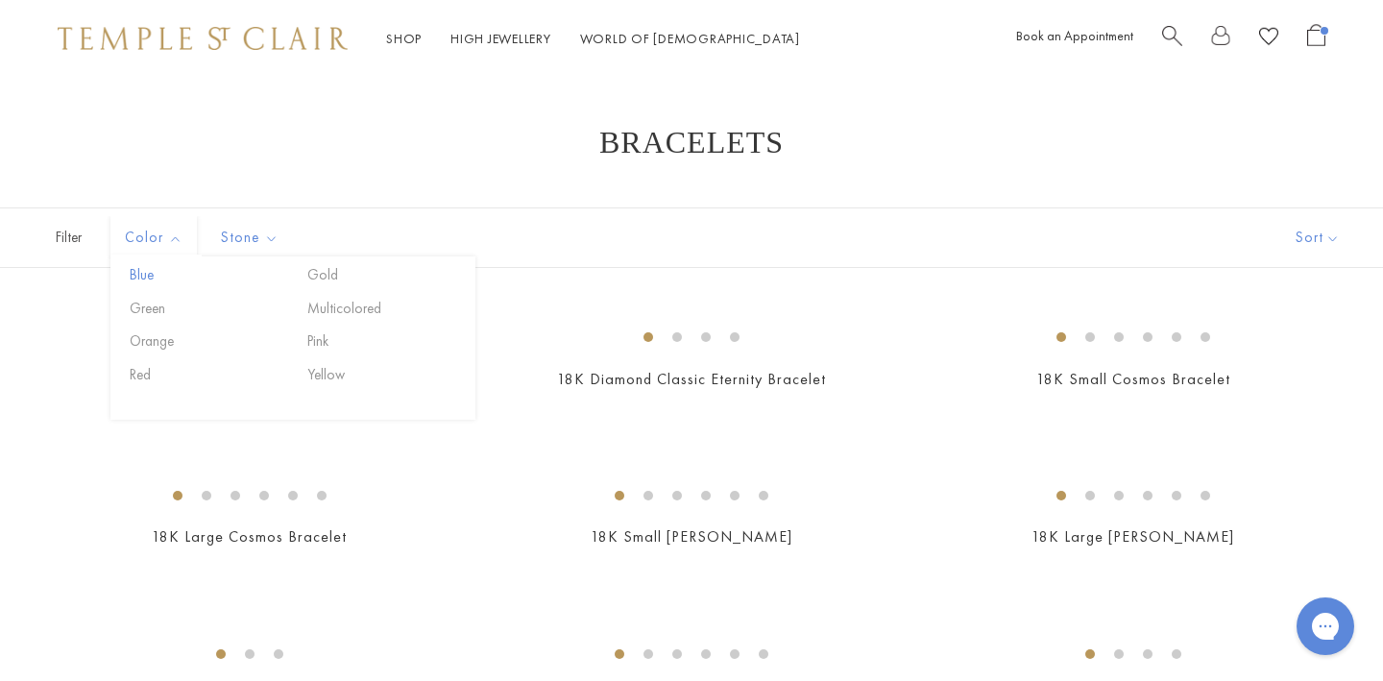
click at [139, 284] on button "Blue" at bounding box center [206, 275] width 163 height 22
click at [76, 237] on span "Filter" at bounding box center [48, 237] width 96 height 59
click at [322, 377] on button "Yellow" at bounding box center [384, 375] width 163 height 22
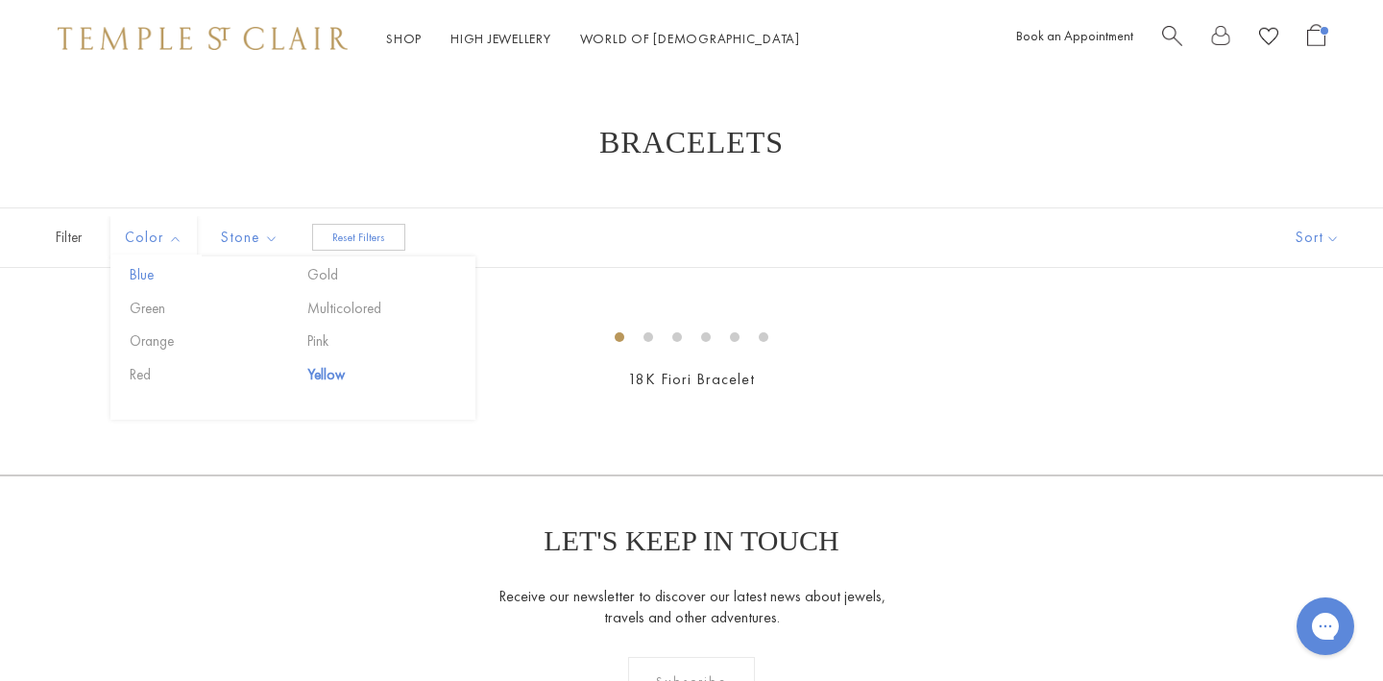
click at [154, 280] on button "Blue" at bounding box center [206, 275] width 163 height 22
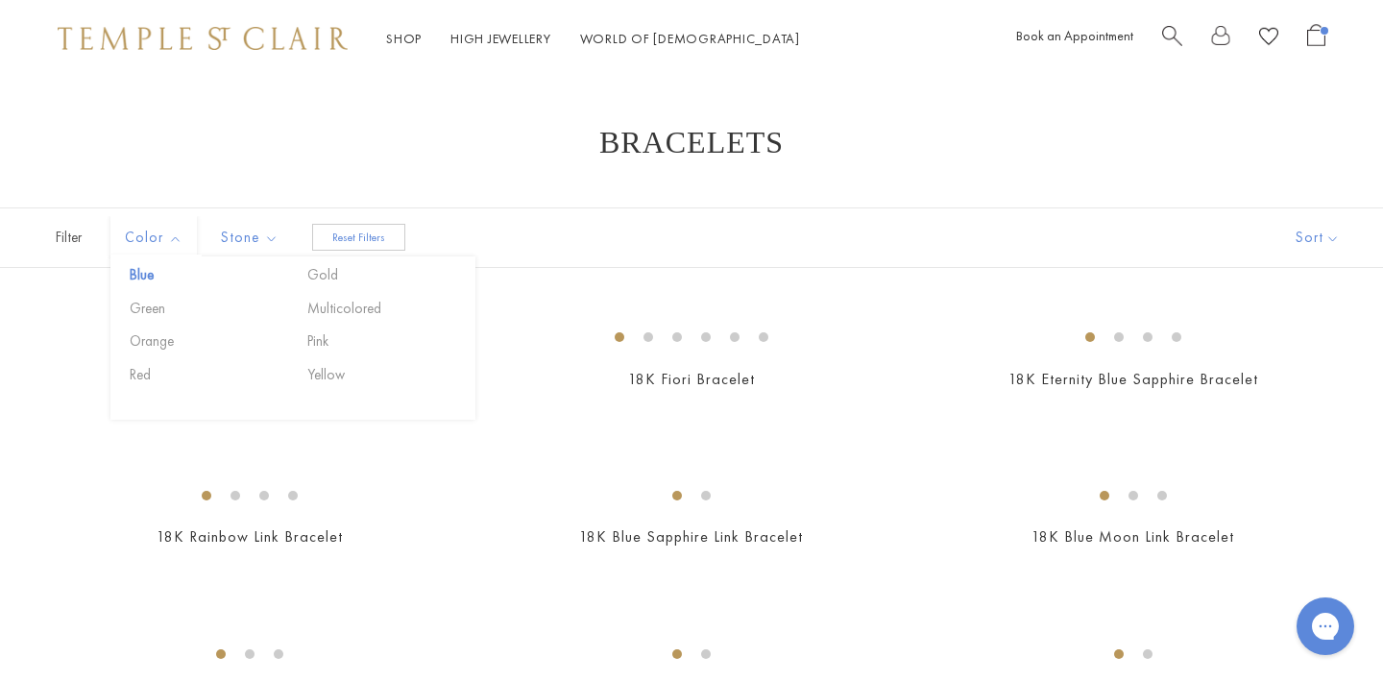
click at [75, 237] on span "Filter" at bounding box center [48, 237] width 96 height 59
click at [61, 242] on span "Filter" at bounding box center [48, 237] width 96 height 59
click at [336, 247] on button "Reset Filters" at bounding box center [358, 237] width 93 height 27
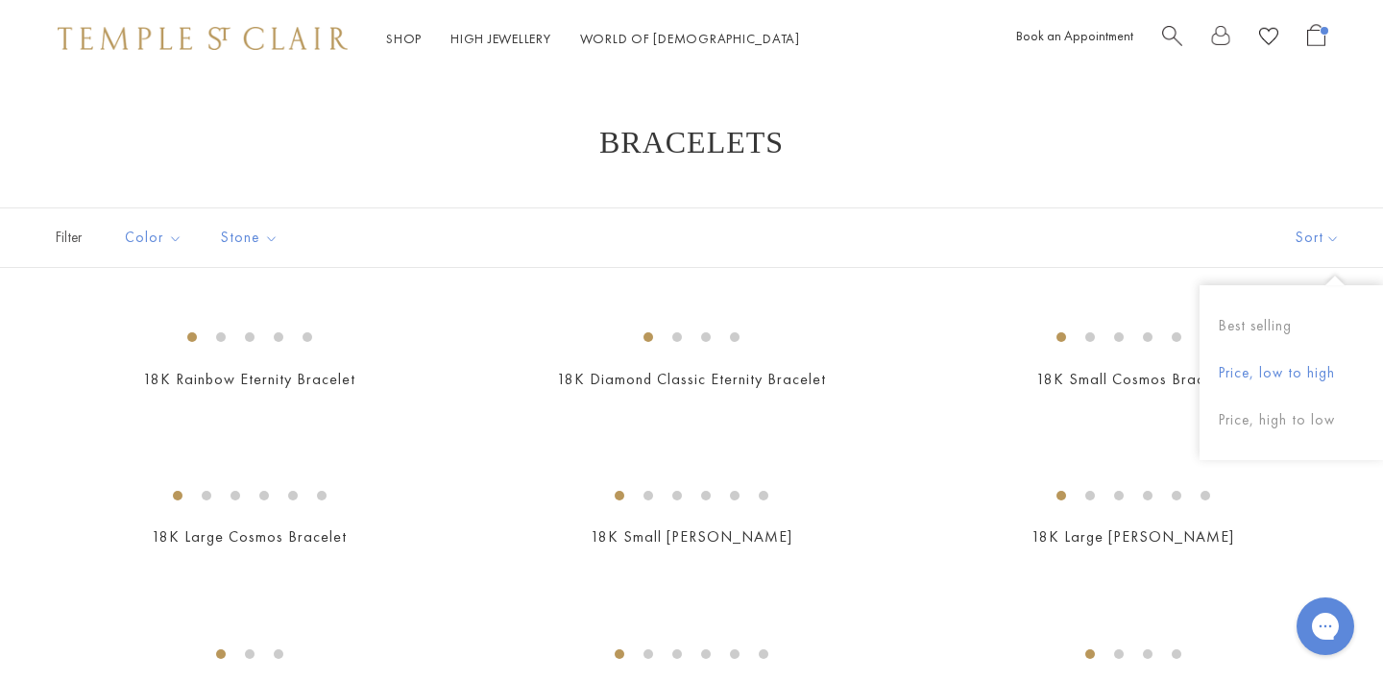
click at [1309, 371] on button "Price, low to high" at bounding box center [1292, 373] width 184 height 47
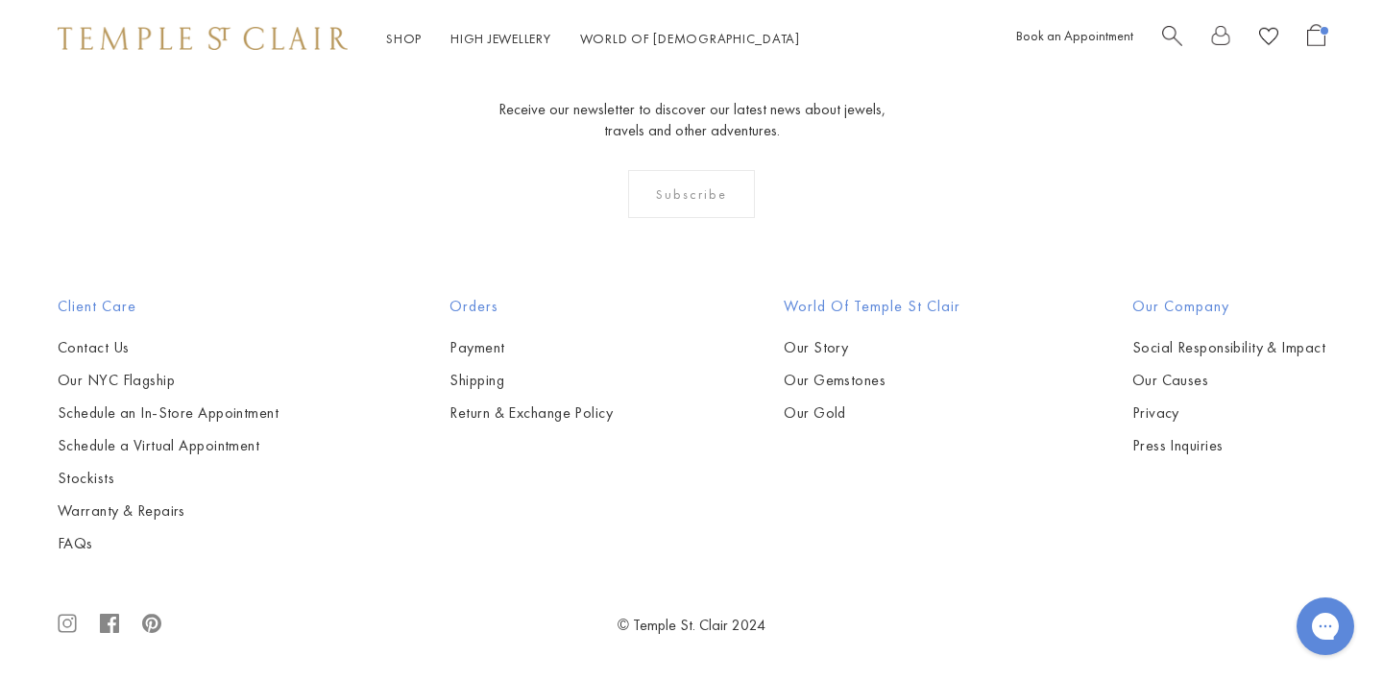
scroll to position [5076, 0]
click at [0, 0] on img at bounding box center [0, 0] width 0 height 0
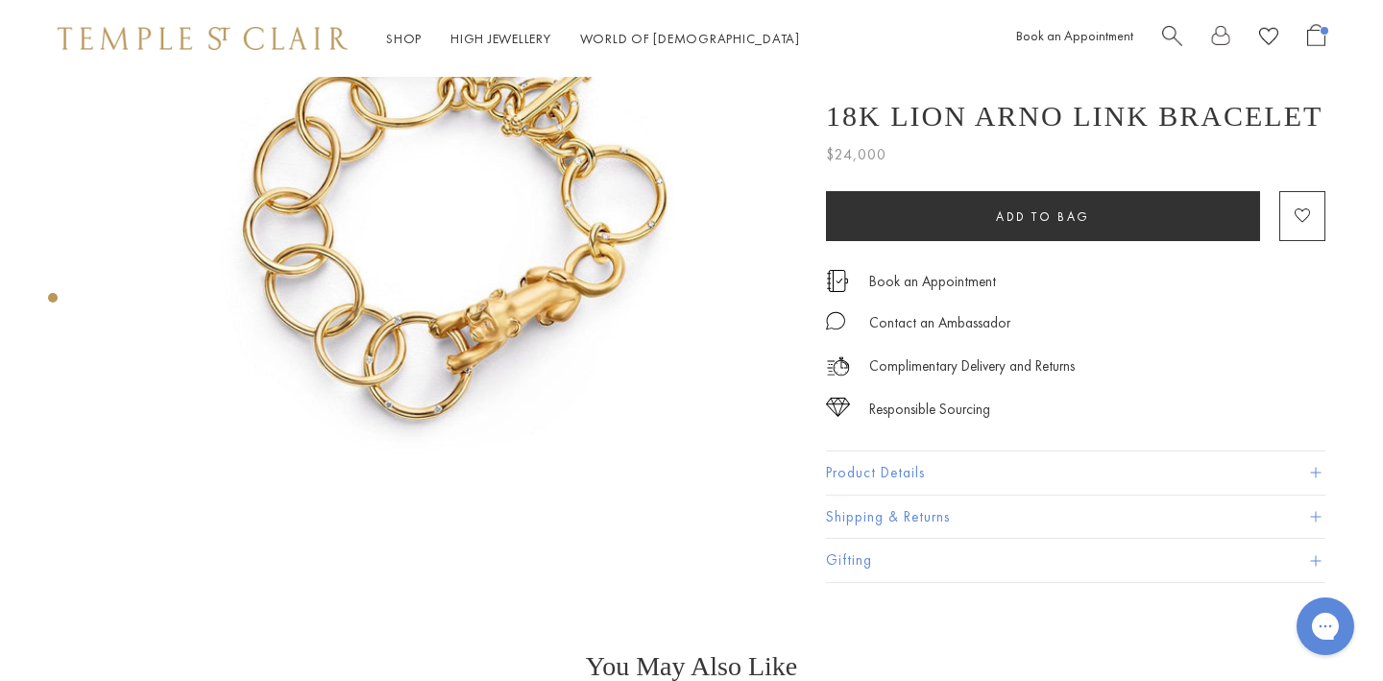
scroll to position [43, 0]
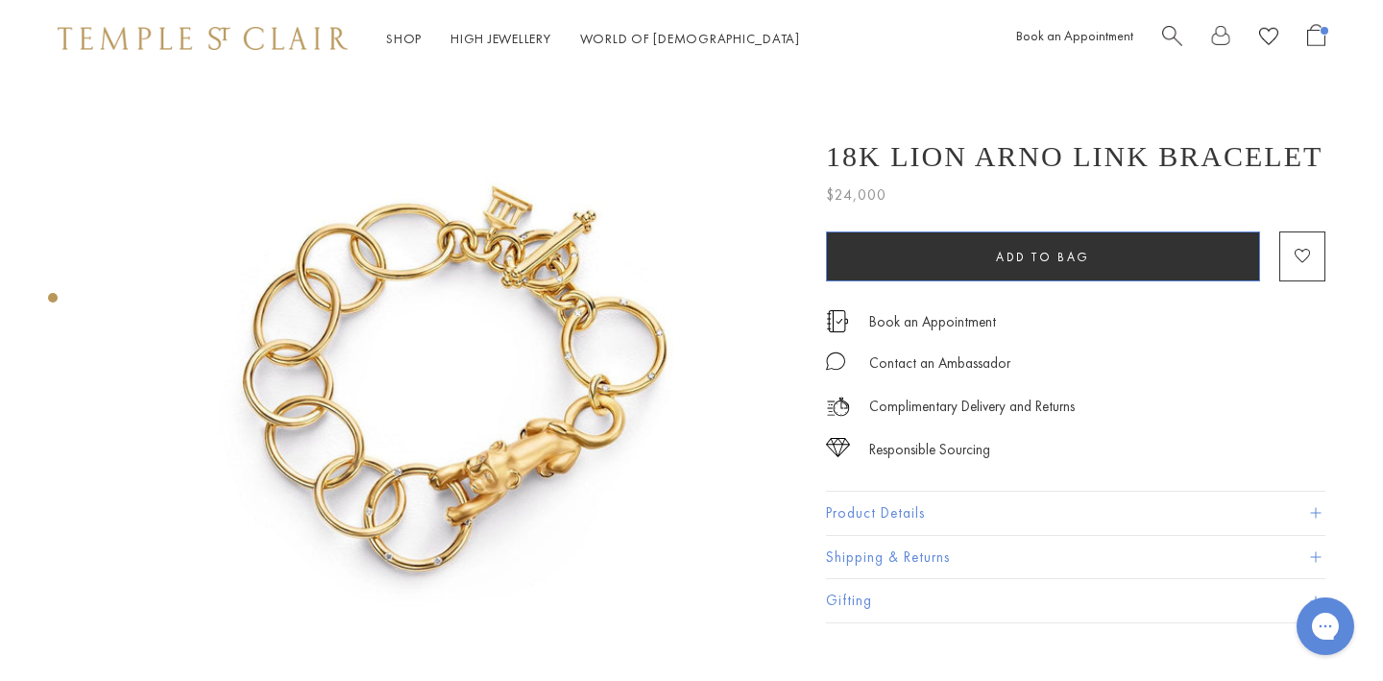
click at [904, 243] on button "Add to bag" at bounding box center [1043, 257] width 434 height 50
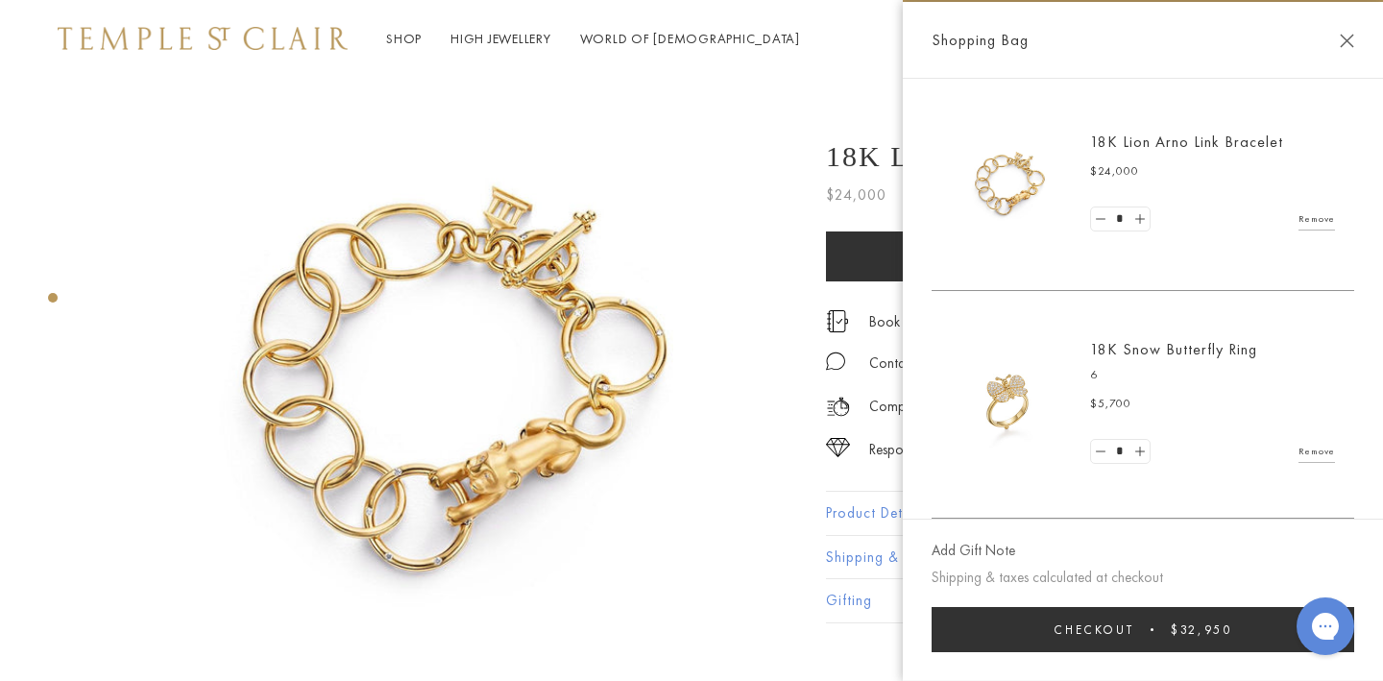
click at [74, 344] on link "Bracelets & Bangles" at bounding box center [153, 345] width 211 height 21
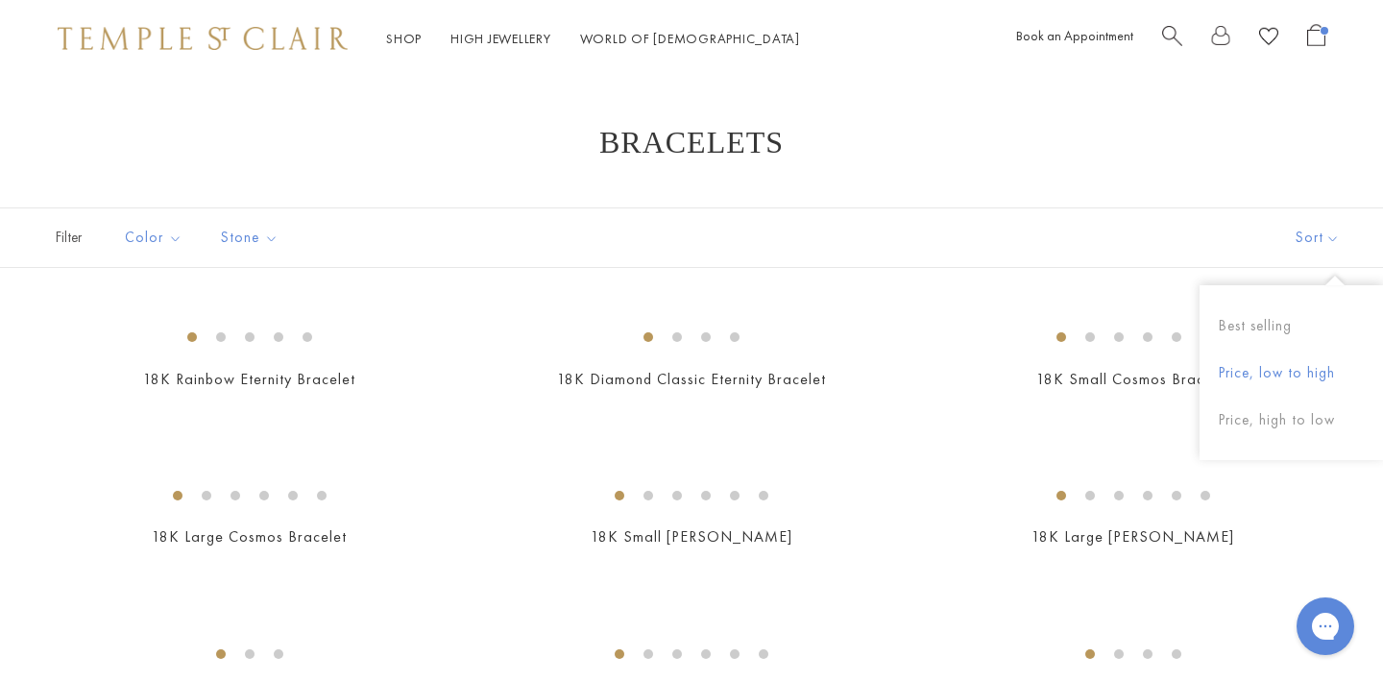
click at [1322, 374] on button "Price, low to high" at bounding box center [1292, 373] width 184 height 47
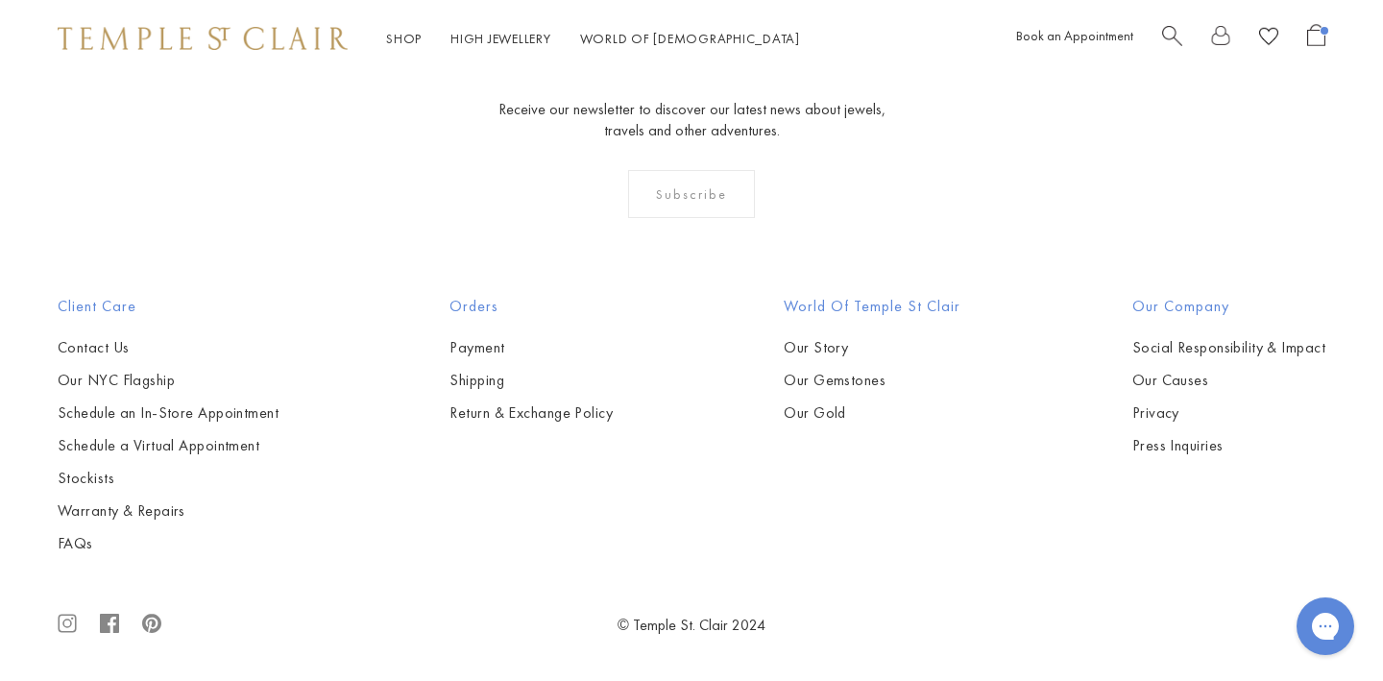
scroll to position [5611, 0]
